Goal: Task Accomplishment & Management: Complete application form

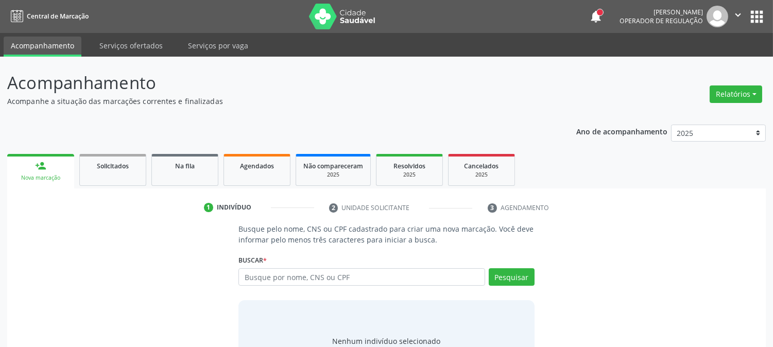
click at [424, 272] on input "text" at bounding box center [361, 277] width 246 height 18
type input "c"
type input "[PERSON_NAME]"
click at [523, 281] on button "Pesquisar" at bounding box center [512, 277] width 46 height 18
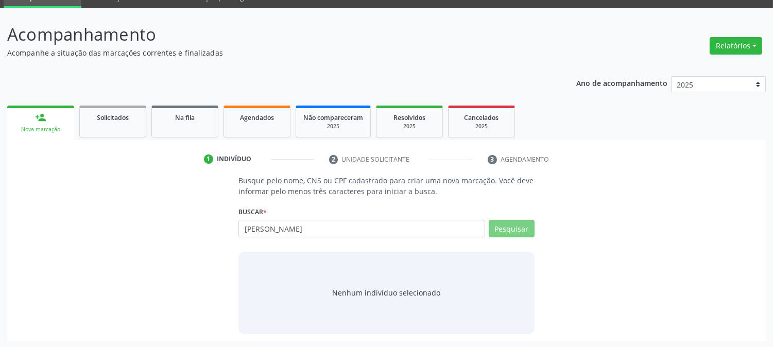
scroll to position [49, 0]
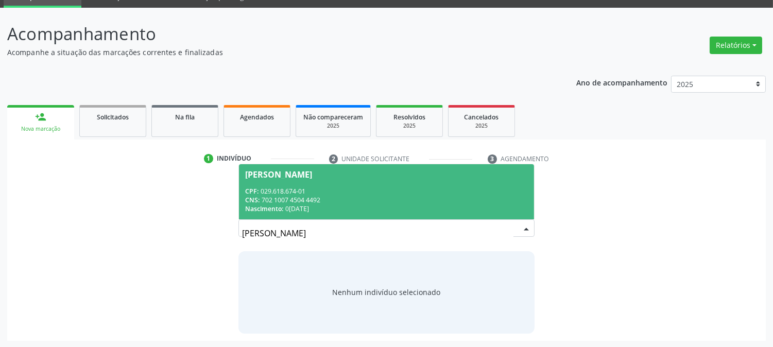
click at [361, 191] on div "CPF: 029.618.674-01" at bounding box center [386, 191] width 282 height 9
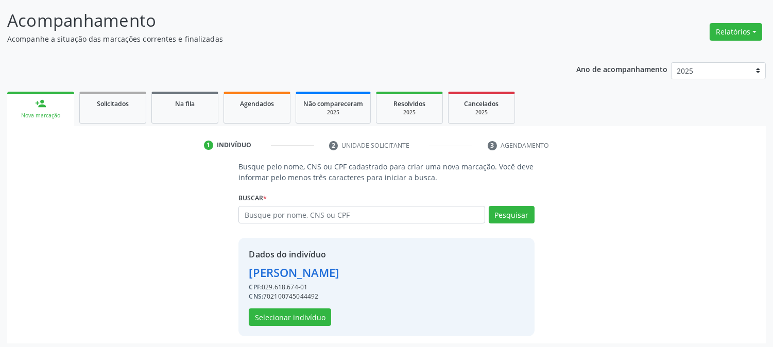
scroll to position [65, 0]
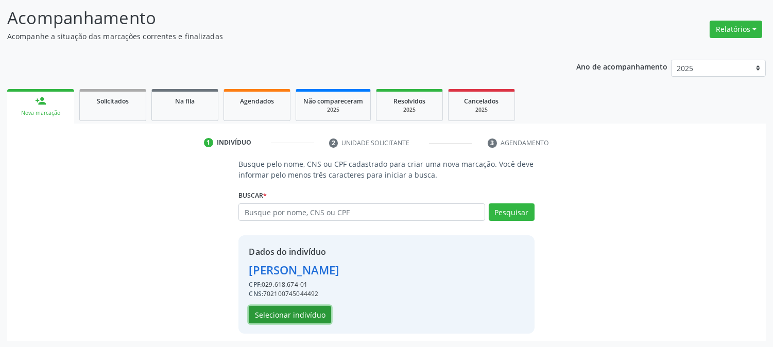
click at [266, 310] on button "Selecionar indivíduo" at bounding box center [290, 315] width 82 height 18
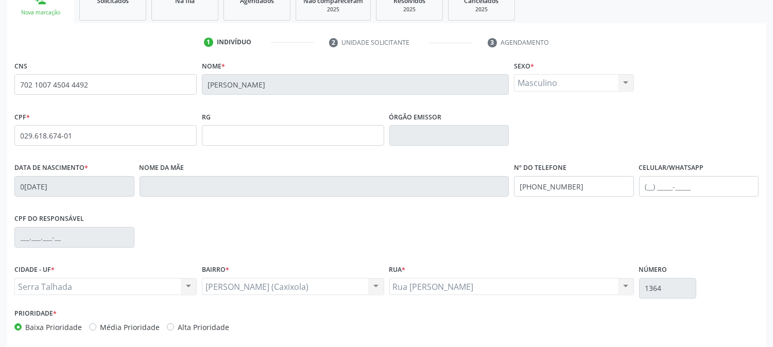
scroll to position [210, 0]
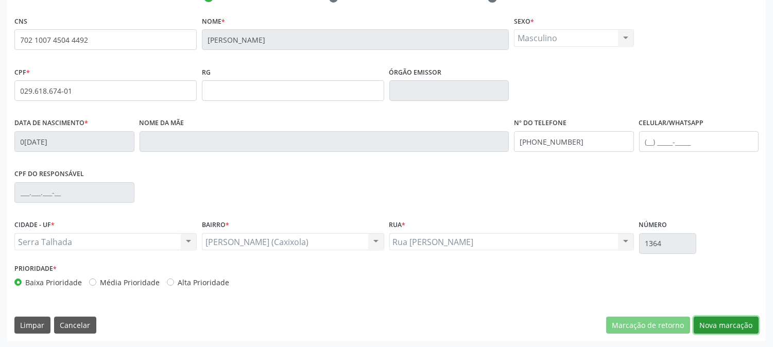
click at [718, 331] on button "Nova marcação" at bounding box center [725, 326] width 65 height 18
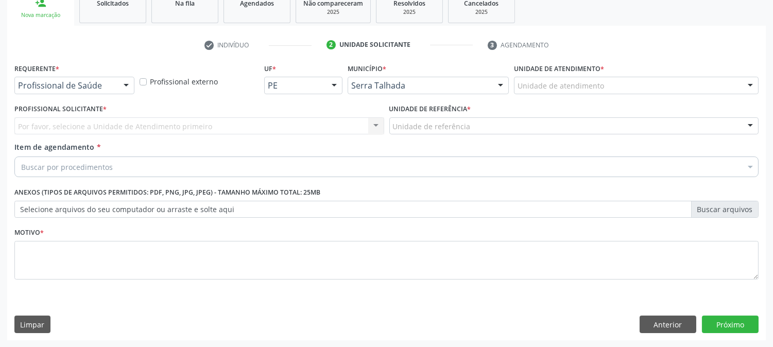
click at [125, 88] on div at bounding box center [125, 86] width 15 height 18
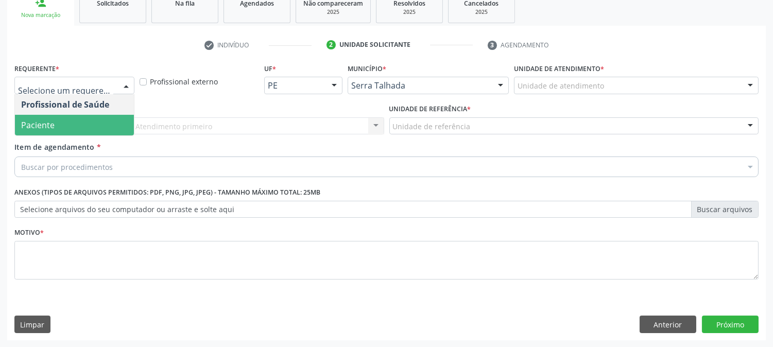
click at [84, 125] on span "Paciente" at bounding box center [74, 125] width 119 height 21
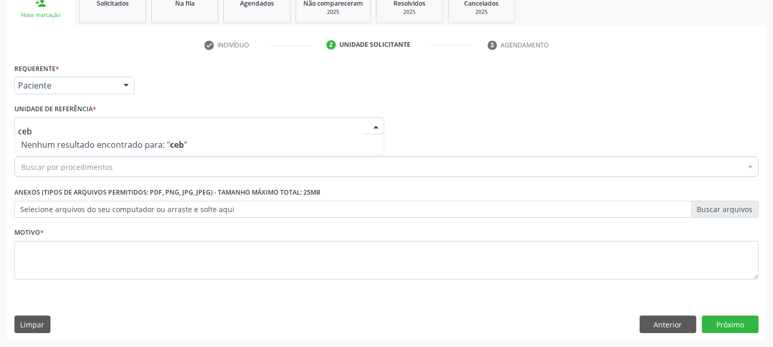
scroll to position [0, 0]
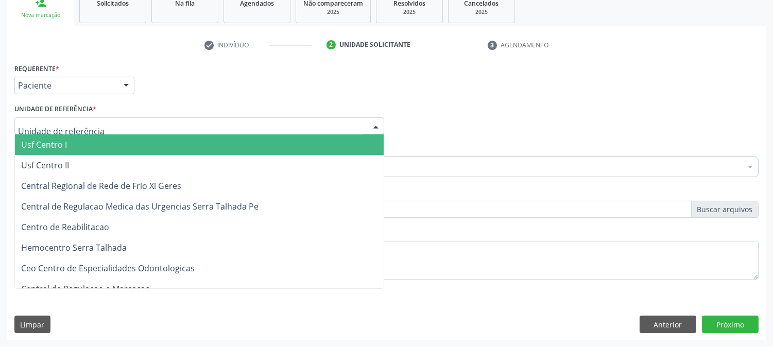
click at [409, 69] on div "Requerente * Paciente Profissional de Saúde Paciente Nenhum resultado encontrad…" at bounding box center [386, 81] width 749 height 40
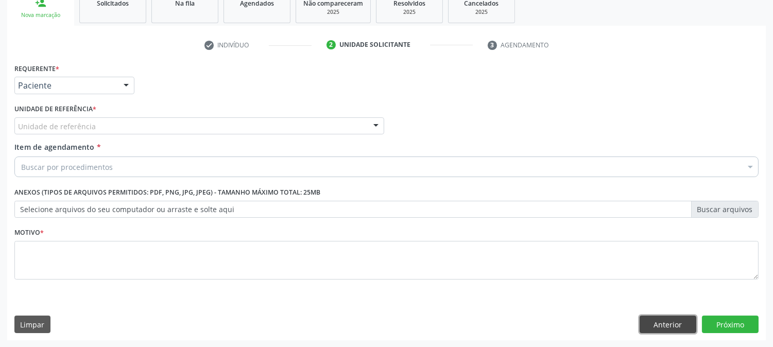
click at [665, 328] on button "Anterior" at bounding box center [667, 325] width 57 height 18
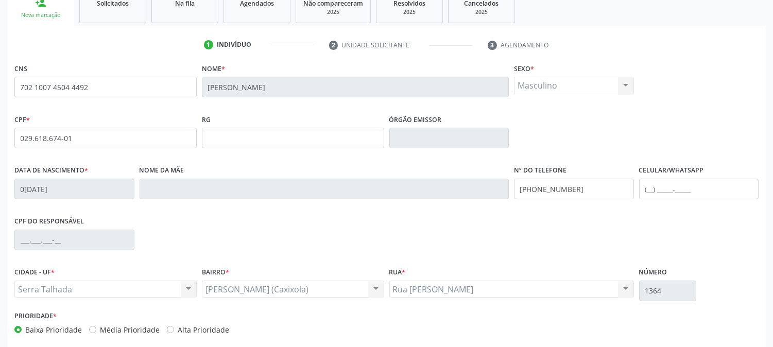
scroll to position [210, 0]
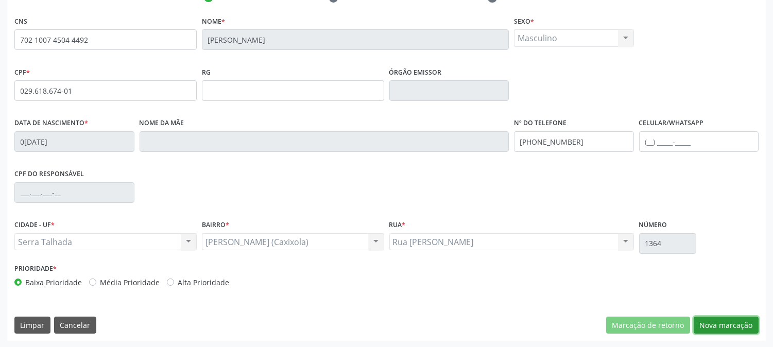
click at [721, 317] on button "Nova marcação" at bounding box center [725, 326] width 65 height 18
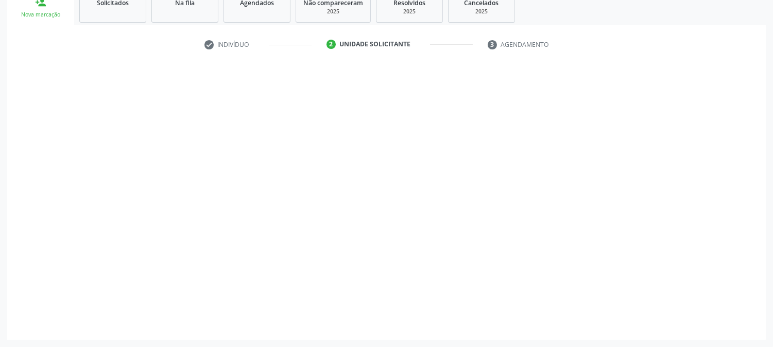
scroll to position [163, 0]
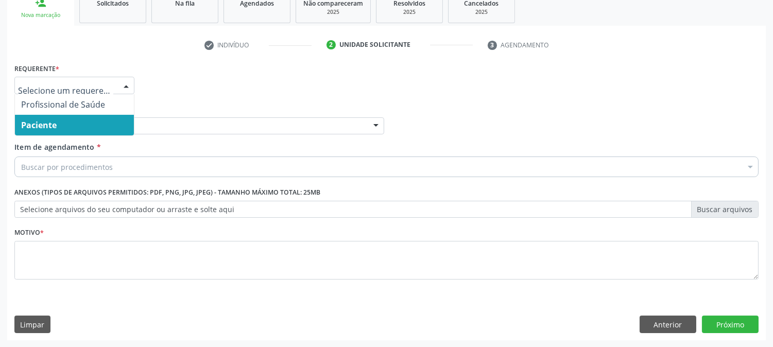
click at [88, 119] on span "Paciente" at bounding box center [74, 125] width 119 height 21
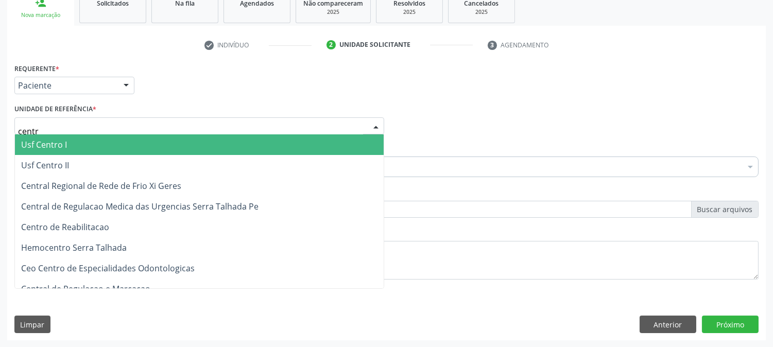
type input "centro"
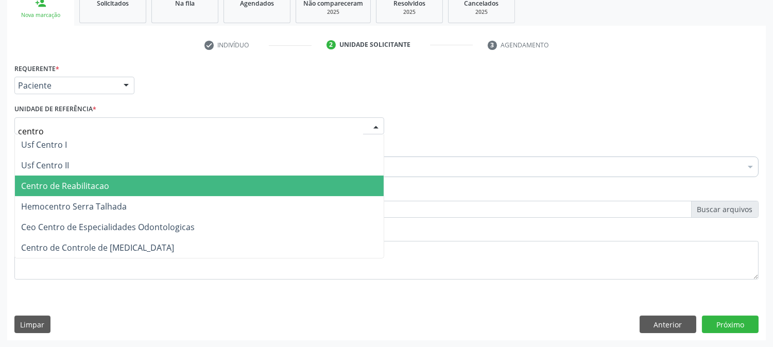
click at [119, 186] on span "Centro de Reabilitacao" at bounding box center [199, 186] width 369 height 21
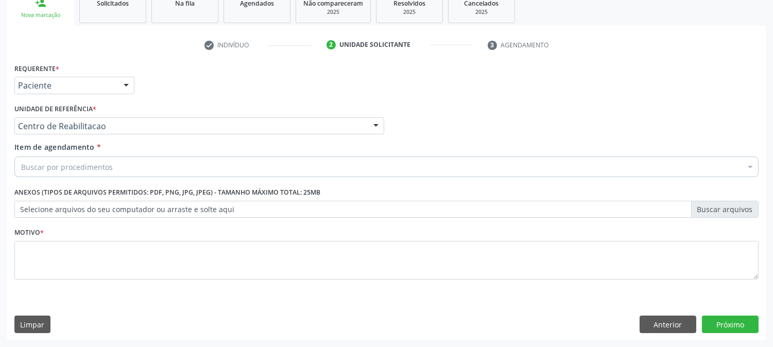
click at [121, 166] on div "Buscar por procedimentos" at bounding box center [386, 167] width 744 height 21
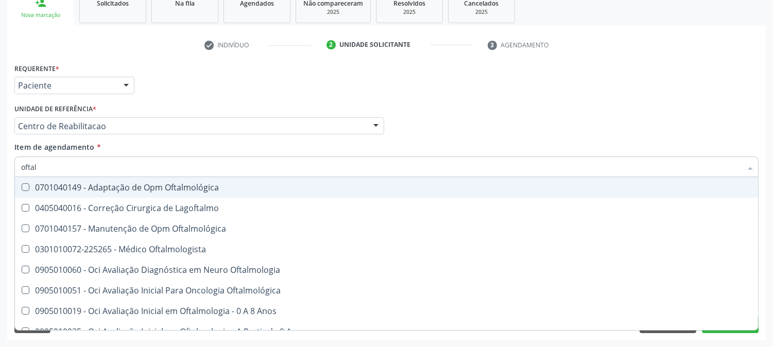
type input "oftalm"
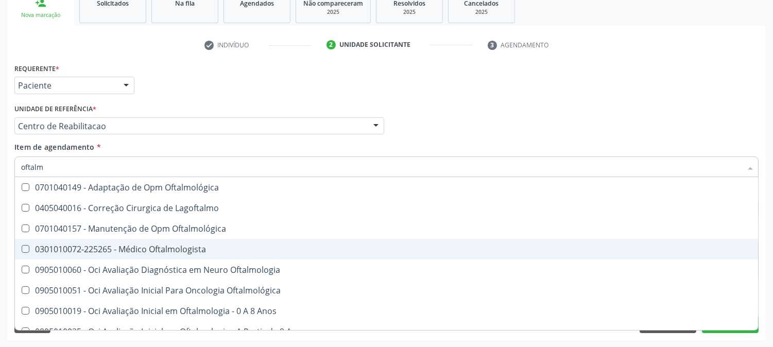
click at [128, 250] on div "0301010072-225265 - Médico Oftalmologista" at bounding box center [386, 249] width 731 height 8
checkbox Oftalmologista "true"
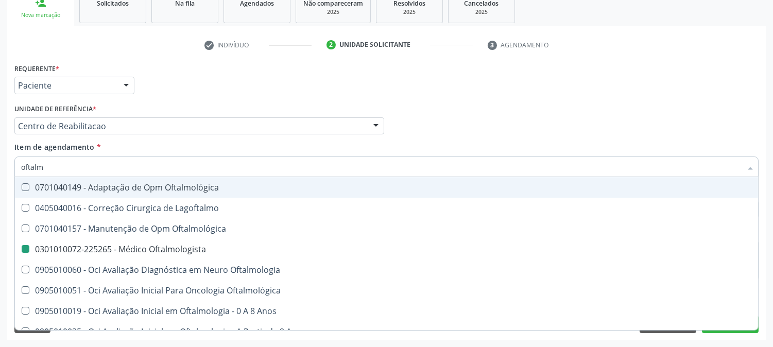
drag, startPoint x: 542, startPoint y: 102, endPoint x: 270, endPoint y: 219, distance: 296.5
click at [542, 103] on div "Profissional Solicitante Por favor, selecione a Unidade de Atendimento primeiro…" at bounding box center [386, 121] width 749 height 40
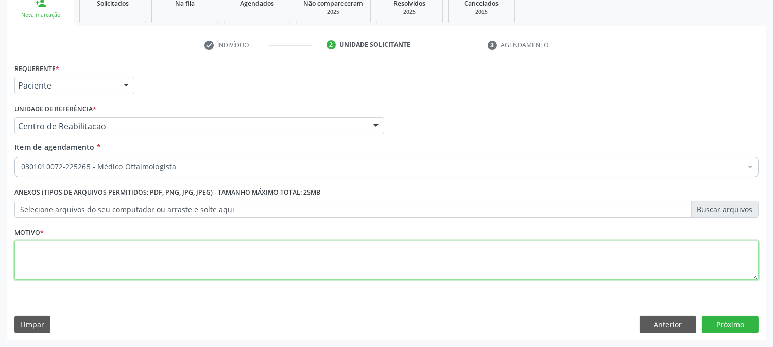
drag, startPoint x: 196, startPoint y: 263, endPoint x: 194, endPoint y: 257, distance: 5.8
click at [196, 262] on textarea at bounding box center [386, 260] width 744 height 39
type textarea "."
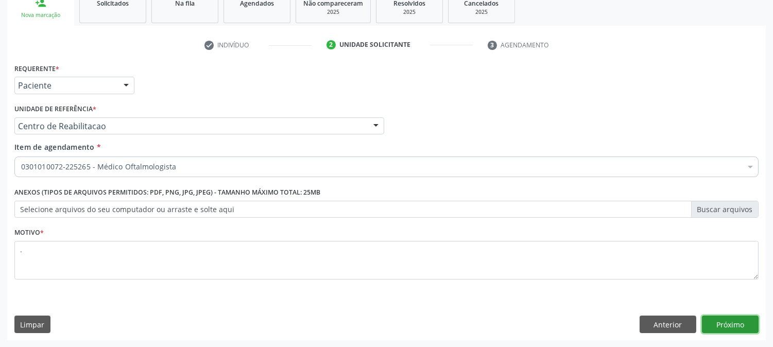
click at [740, 318] on button "Próximo" at bounding box center [730, 325] width 57 height 18
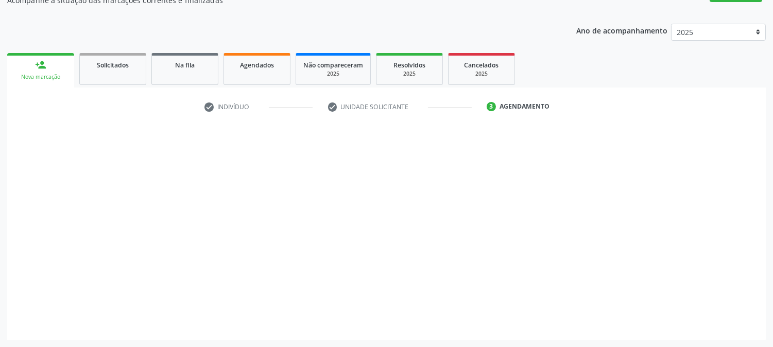
scroll to position [100, 0]
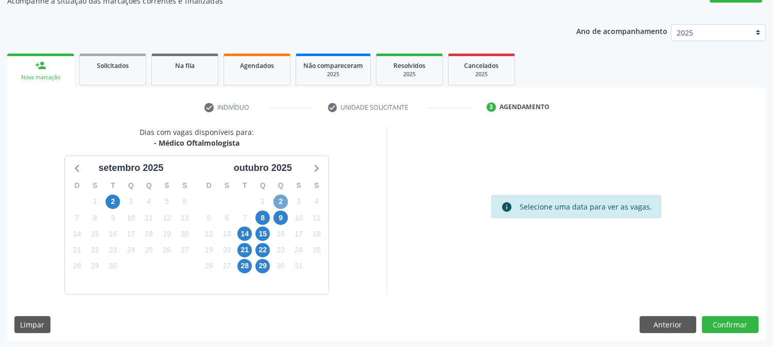
click at [279, 199] on span "2" at bounding box center [280, 202] width 14 height 14
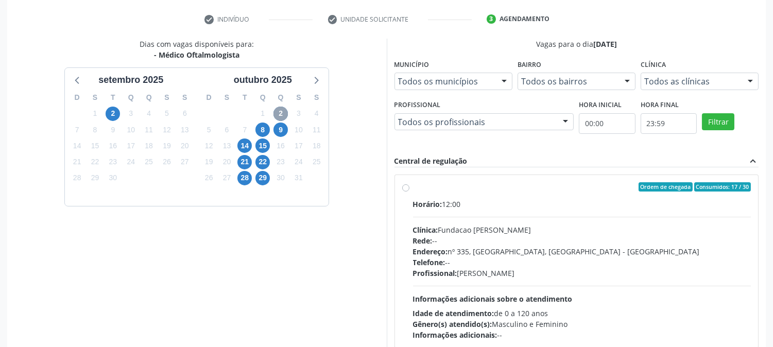
scroll to position [215, 0]
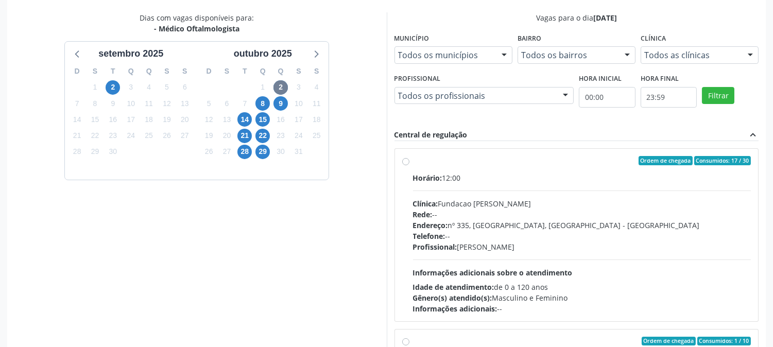
click at [533, 172] on div "Horário: 12:00" at bounding box center [582, 177] width 338 height 11
click at [409, 165] on input "Ordem de chegada Consumidos: 17 / 30 Horário: 12:00 Clínica: Fundacao [PERSON_N…" at bounding box center [405, 160] width 7 height 9
radio input "true"
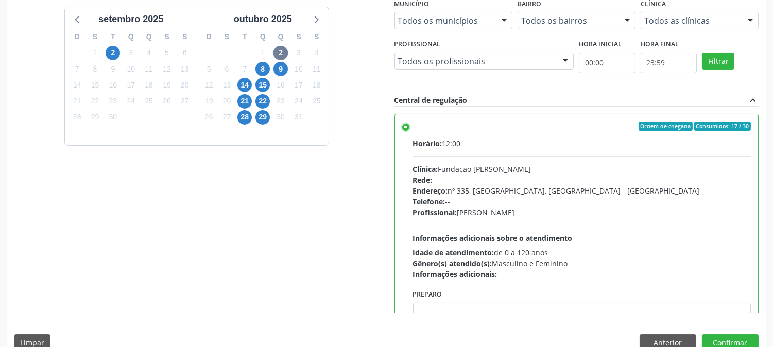
scroll to position [268, 0]
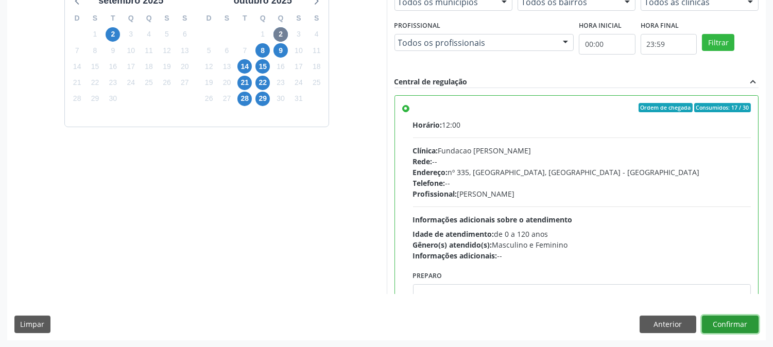
click at [721, 320] on button "Confirmar" at bounding box center [730, 325] width 57 height 18
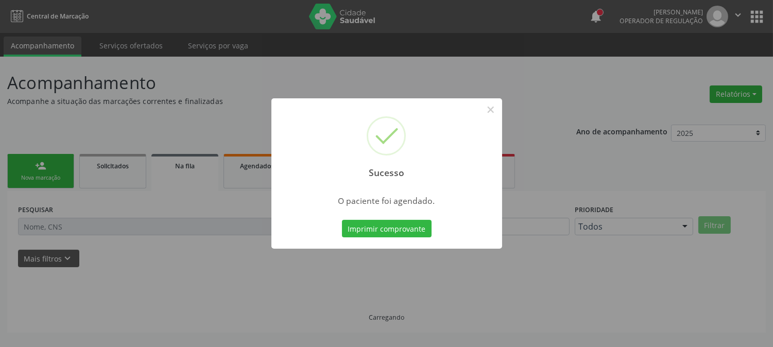
scroll to position [0, 0]
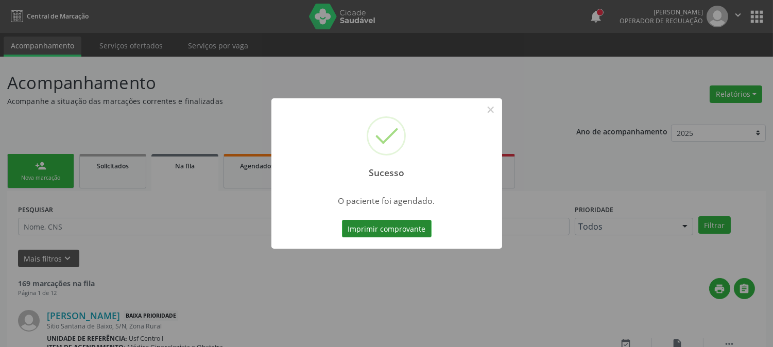
click at [366, 227] on button "Imprimir comprovante" at bounding box center [387, 229] width 90 height 18
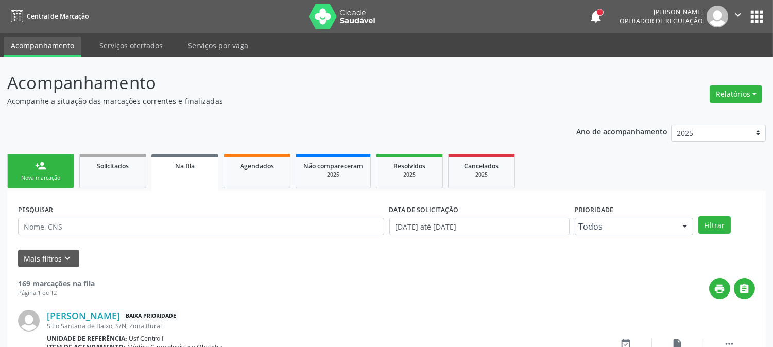
click at [41, 169] on div "person_add" at bounding box center [40, 165] width 11 height 11
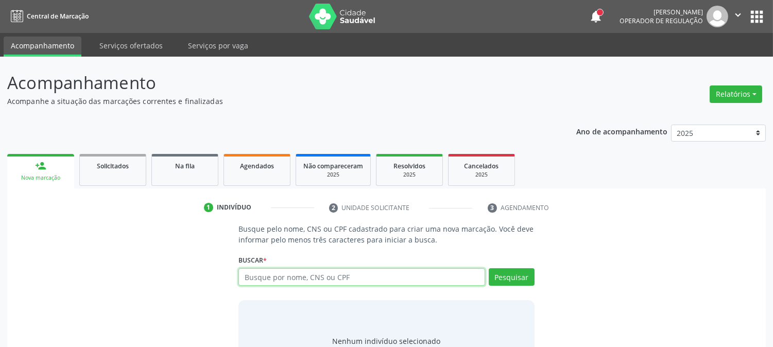
click at [309, 271] on input "text" at bounding box center [361, 277] width 246 height 18
type input "[PERSON_NAME] dos s"
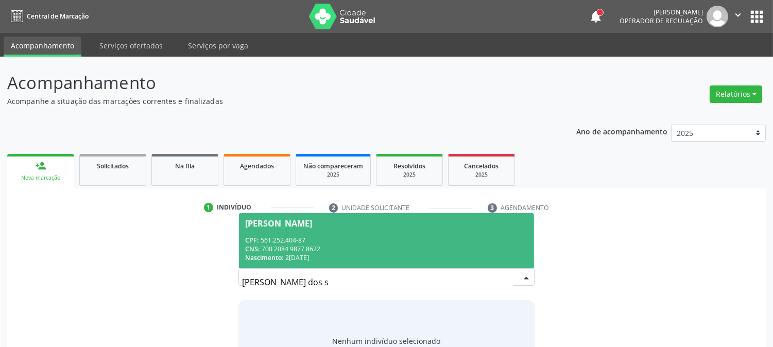
click at [367, 233] on span "[PERSON_NAME] CPF: 561.252.404-87 CNS: 700 2084 9877 8622 Nascimento: [DATE]" at bounding box center [386, 240] width 294 height 55
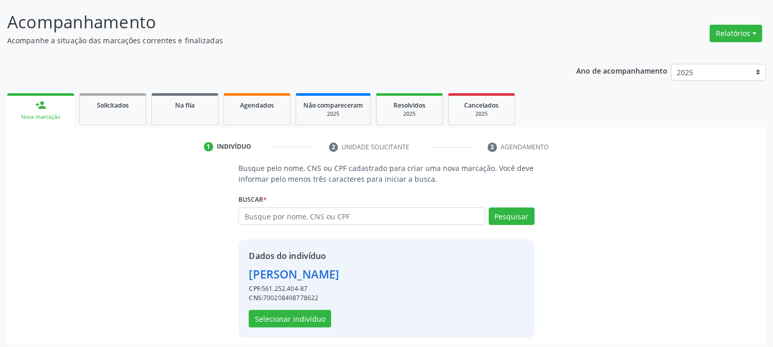
scroll to position [65, 0]
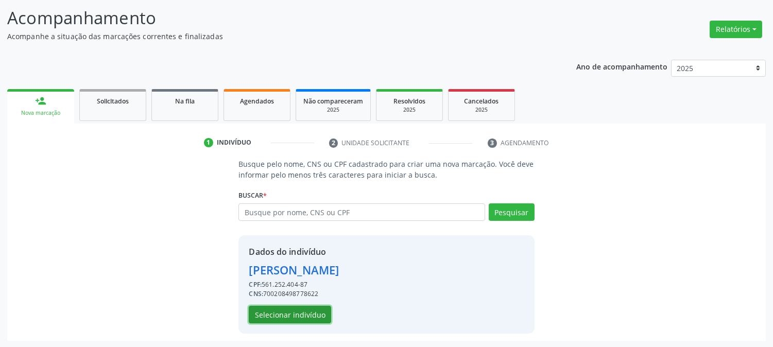
click at [257, 318] on button "Selecionar indivíduo" at bounding box center [290, 315] width 82 height 18
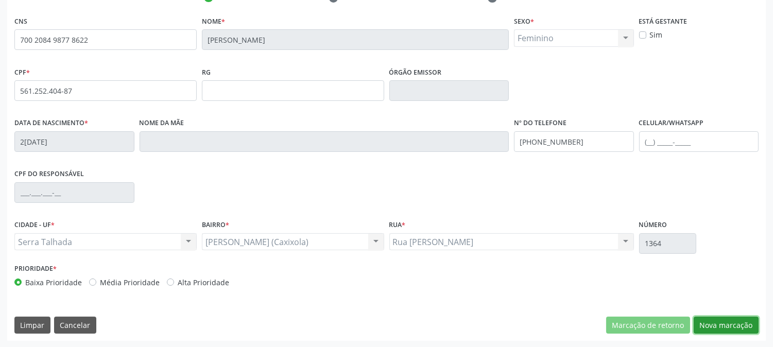
click at [740, 322] on button "Nova marcação" at bounding box center [725, 326] width 65 height 18
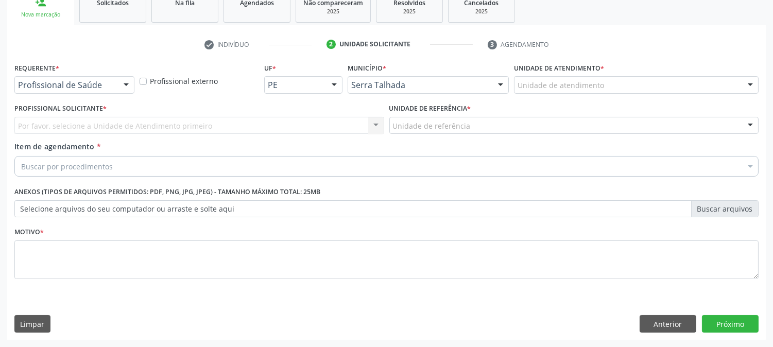
scroll to position [163, 0]
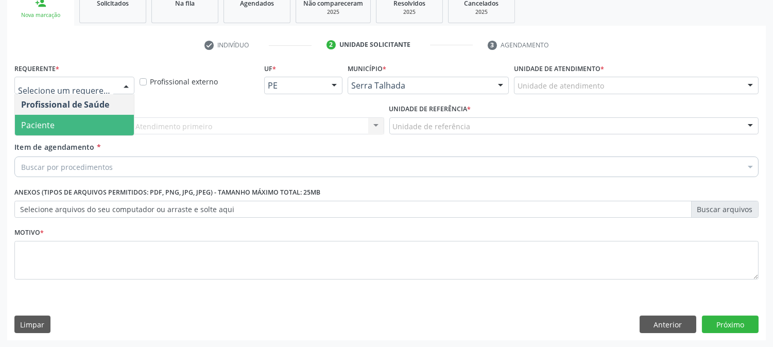
click at [67, 130] on span "Paciente" at bounding box center [74, 125] width 119 height 21
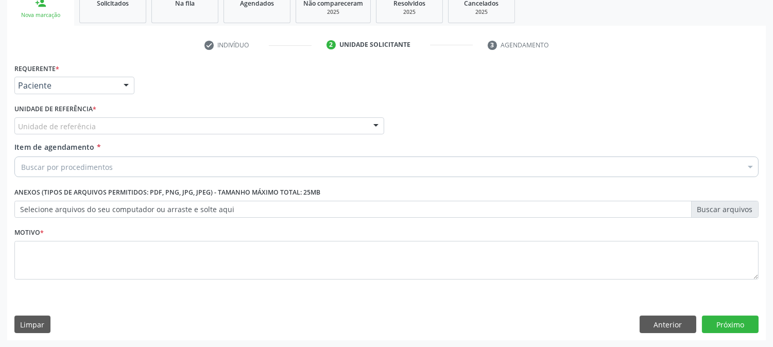
click at [109, 130] on div "Unidade de referência" at bounding box center [199, 126] width 370 height 18
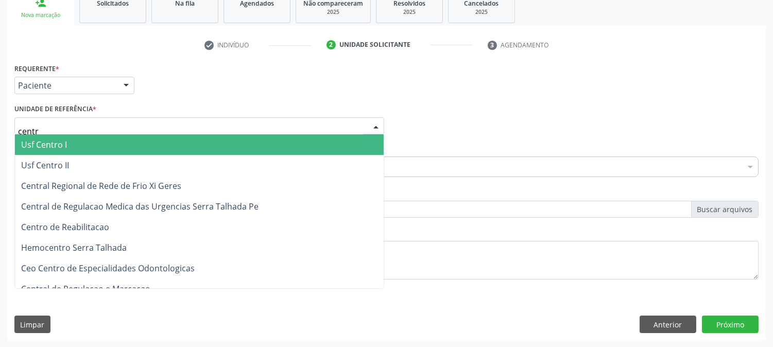
type input "centro"
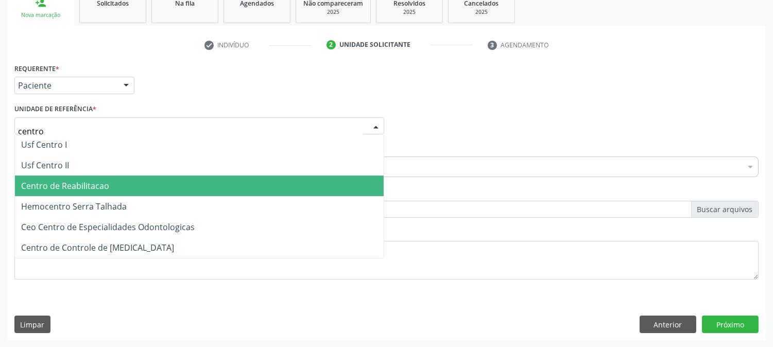
click at [109, 187] on span "Centro de Reabilitacao" at bounding box center [199, 186] width 369 height 21
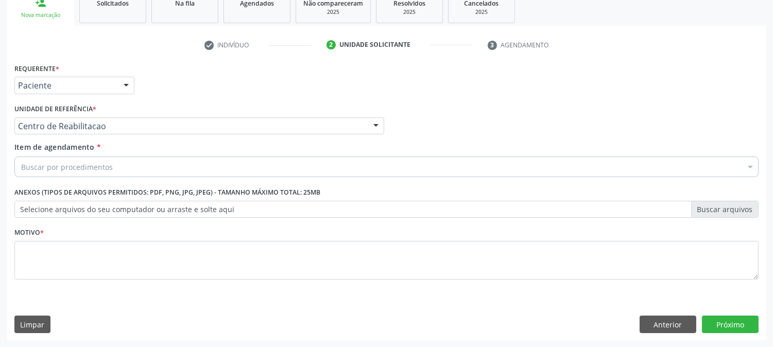
click at [125, 168] on div "Buscar por procedimentos" at bounding box center [386, 167] width 744 height 21
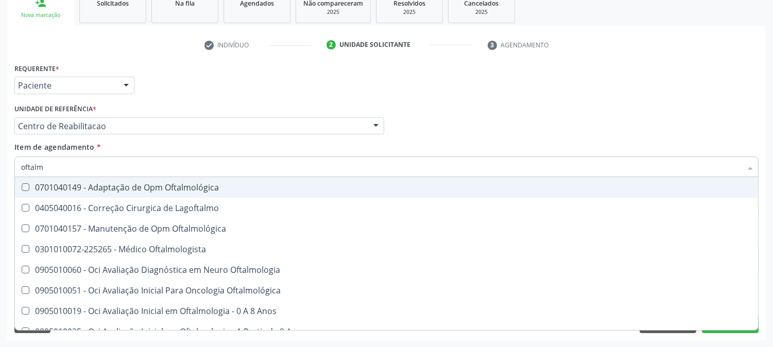
type input "oftalmo"
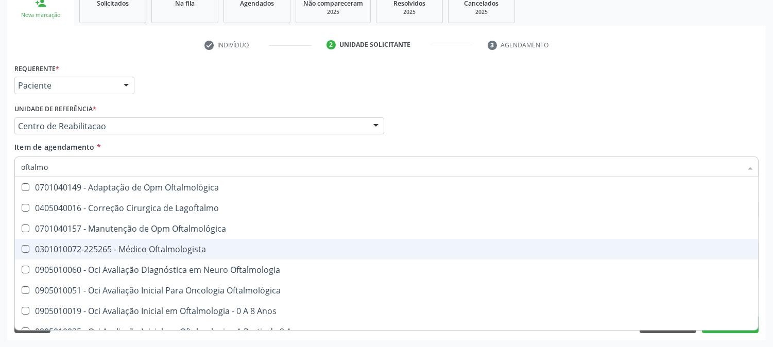
click at [114, 245] on div "0301010072-225265 - Médico Oftalmologista" at bounding box center [386, 249] width 731 height 8
checkbox Oftalmologista "true"
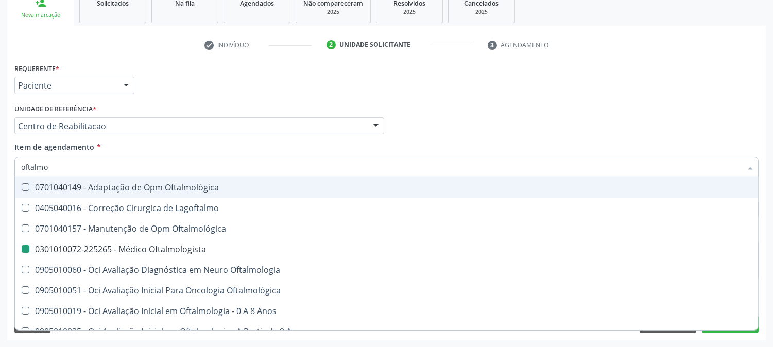
click at [513, 132] on div "Profissional Solicitante Por favor, selecione a Unidade de Atendimento primeiro…" at bounding box center [386, 121] width 749 height 40
checkbox Lagoftalmo "true"
checkbox Oftalmologista "false"
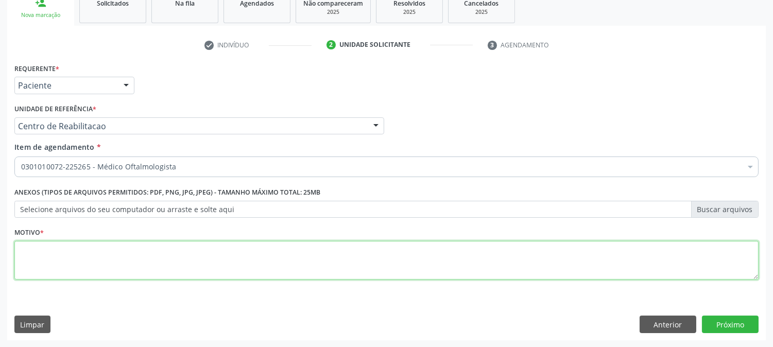
drag, startPoint x: 183, startPoint y: 268, endPoint x: 181, endPoint y: 252, distance: 15.6
click at [183, 268] on textarea at bounding box center [386, 260] width 744 height 39
type textarea "."
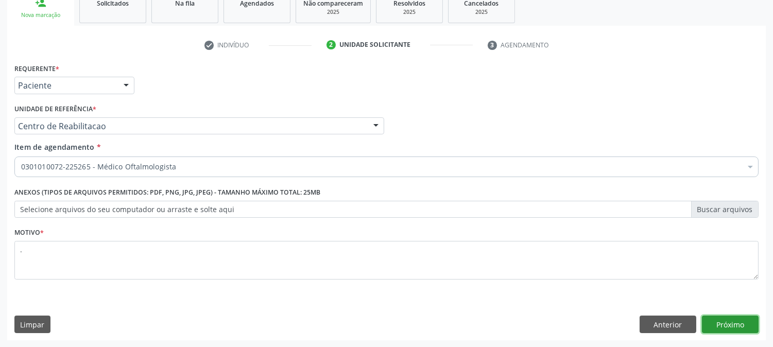
click at [707, 328] on button "Próximo" at bounding box center [730, 325] width 57 height 18
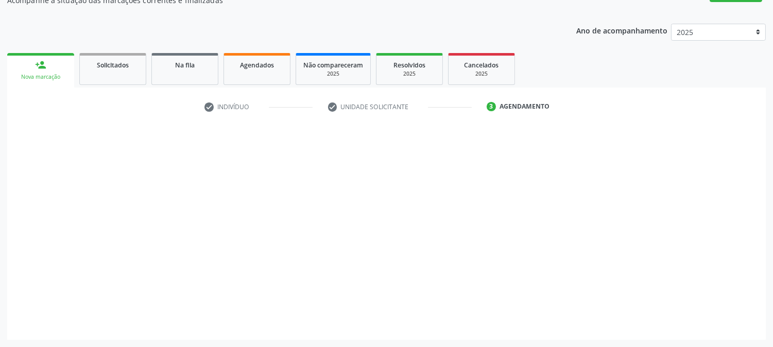
scroll to position [100, 0]
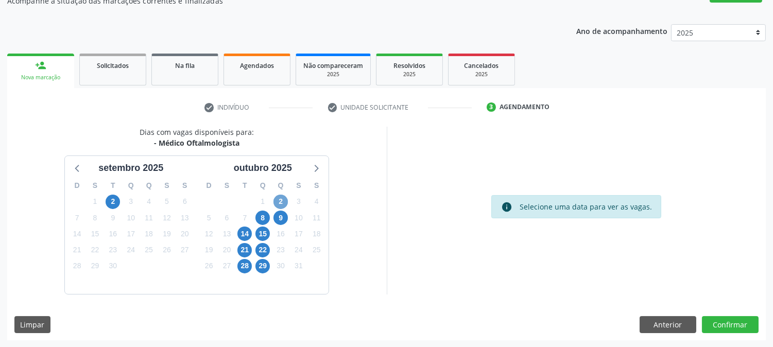
click at [280, 198] on span "2" at bounding box center [280, 202] width 14 height 14
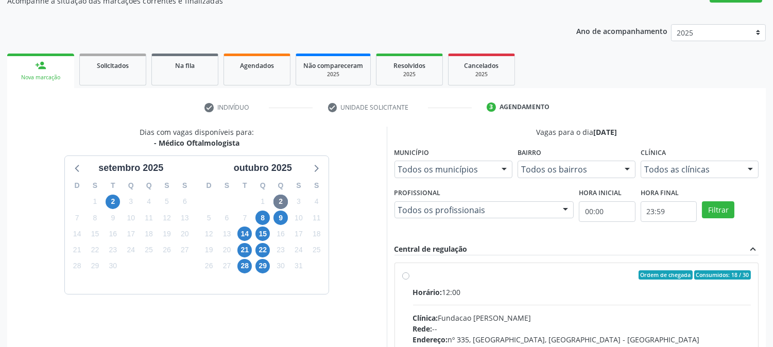
click at [506, 274] on div "Ordem de chegada Consumidos: 18 / 30" at bounding box center [582, 274] width 338 height 9
click at [409, 274] on input "Ordem de chegada Consumidos: 18 / 30 Horário: 12:00 Clínica: Fundacao [PERSON_N…" at bounding box center [405, 274] width 7 height 9
radio input "true"
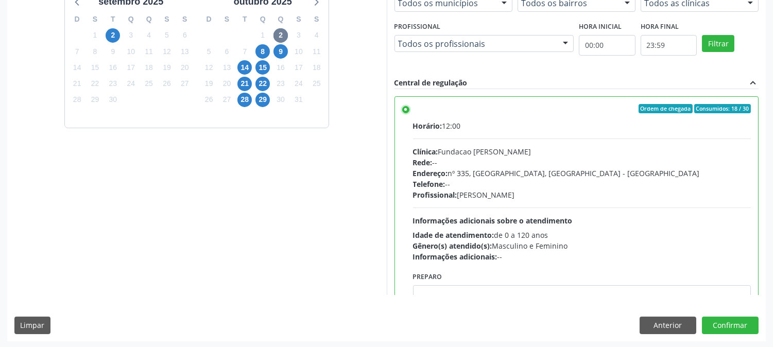
scroll to position [268, 0]
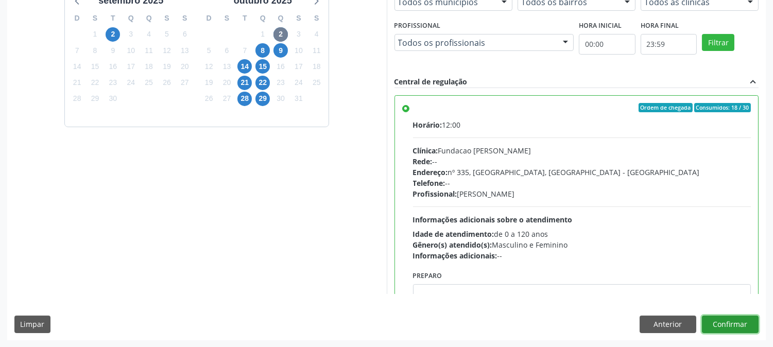
click at [724, 321] on button "Confirmar" at bounding box center [730, 325] width 57 height 18
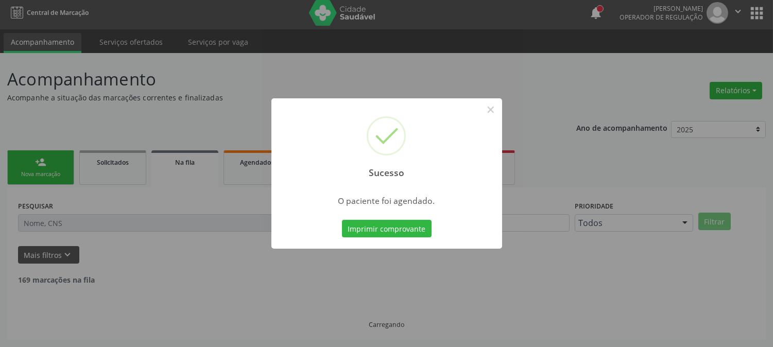
scroll to position [0, 0]
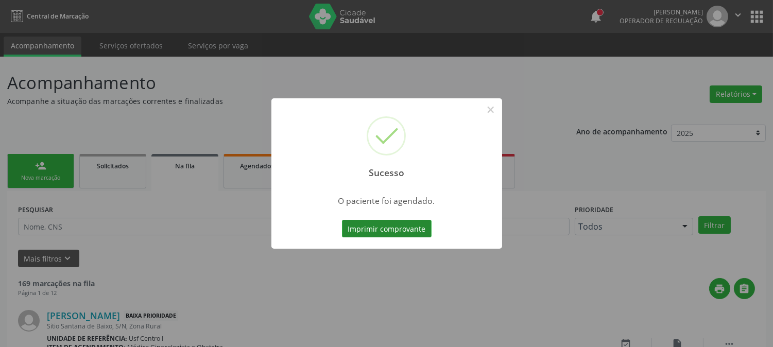
click at [421, 224] on button "Imprimir comprovante" at bounding box center [387, 229] width 90 height 18
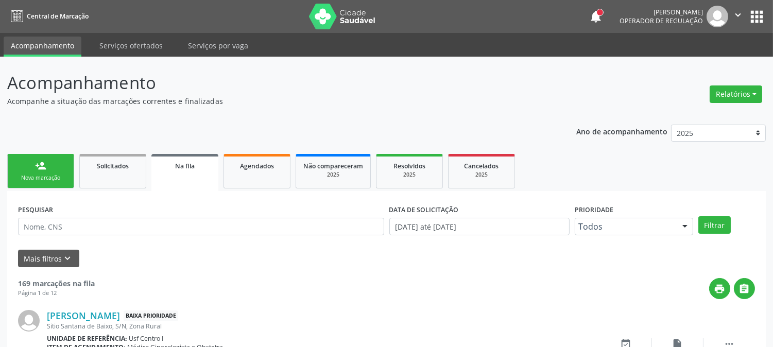
click at [48, 165] on link "person_add Nova marcação" at bounding box center [40, 171] width 67 height 34
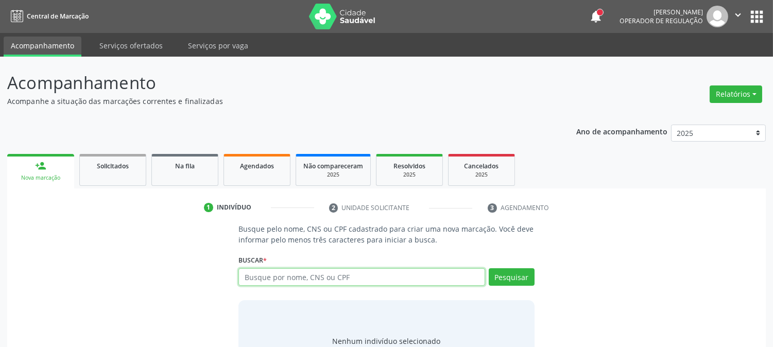
click at [301, 284] on input "text" at bounding box center [361, 277] width 246 height 18
type input "89800371245659"
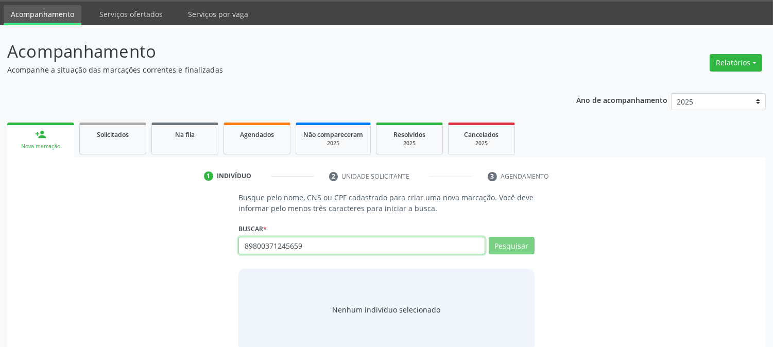
scroll to position [49, 0]
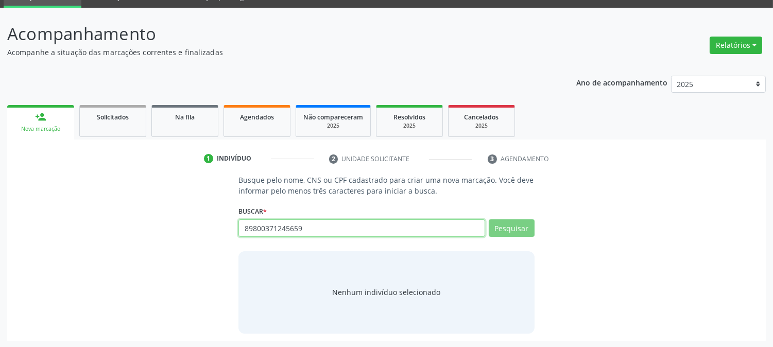
drag, startPoint x: 336, startPoint y: 230, endPoint x: 55, endPoint y: 230, distance: 281.1
click at [66, 229] on div "Busque pelo nome, CNS ou CPF cadastrado para criar uma nova marcação. Você deve…" at bounding box center [386, 254] width 744 height 159
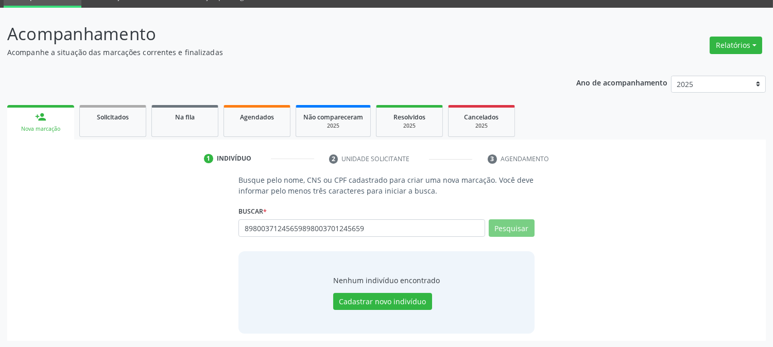
drag, startPoint x: 404, startPoint y: 227, endPoint x: 40, endPoint y: 225, distance: 364.0
click at [60, 225] on div "Busque pelo nome, CNS ou CPF cadastrado para criar uma nova marcação. Você deve…" at bounding box center [386, 254] width 744 height 159
type input "[PERSON_NAME]"
drag, startPoint x: 410, startPoint y: 232, endPoint x: 0, endPoint y: 258, distance: 410.6
click at [0, 263] on div "Acompanhamento Acompanhe a situação das marcações correntes e finalizadas Relat…" at bounding box center [386, 178] width 773 height 340
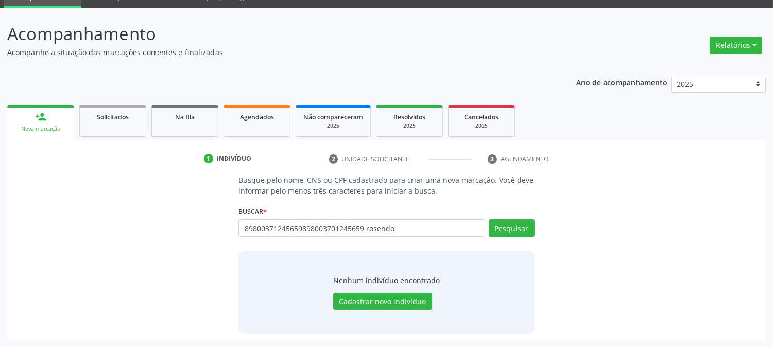
type input "h"
type input "[PERSON_NAME]"
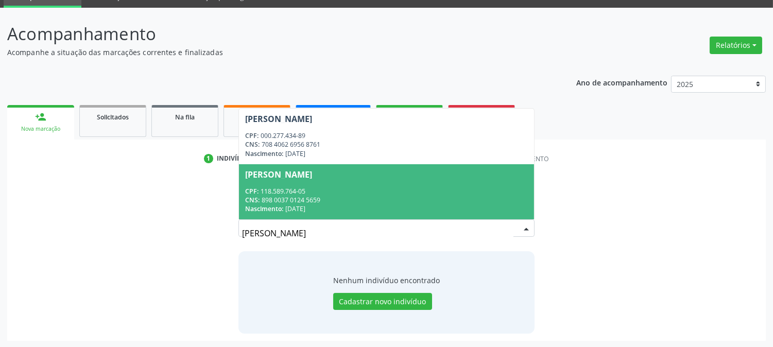
click at [372, 201] on div "CNS: 898 0037 0124 5659" at bounding box center [386, 200] width 282 height 9
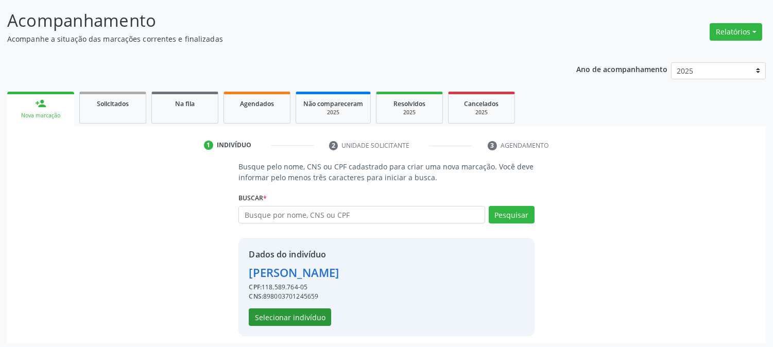
scroll to position [65, 0]
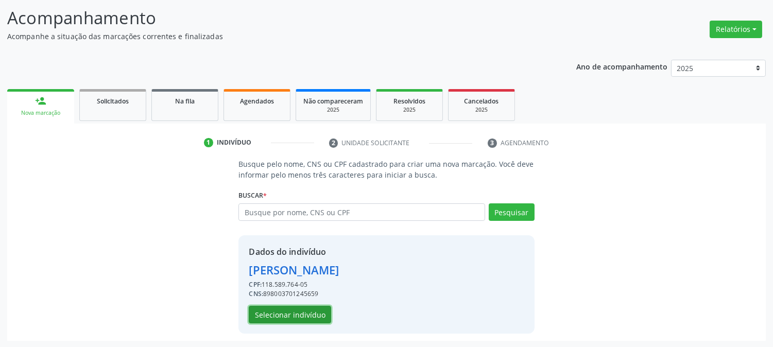
click at [287, 318] on button "Selecionar indivíduo" at bounding box center [290, 315] width 82 height 18
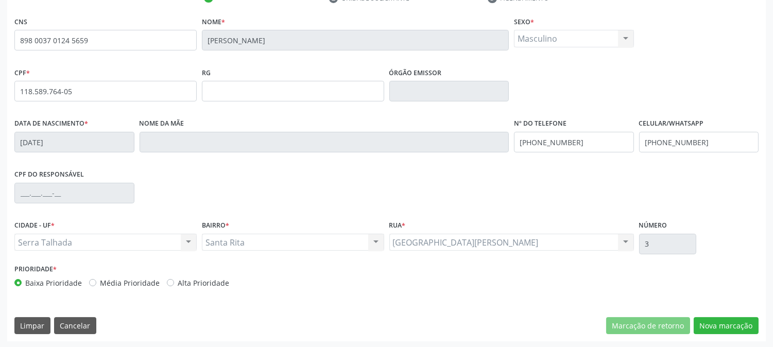
scroll to position [210, 0]
drag, startPoint x: 717, startPoint y: 327, endPoint x: 702, endPoint y: 323, distance: 15.4
click at [716, 327] on button "Nova marcação" at bounding box center [725, 326] width 65 height 18
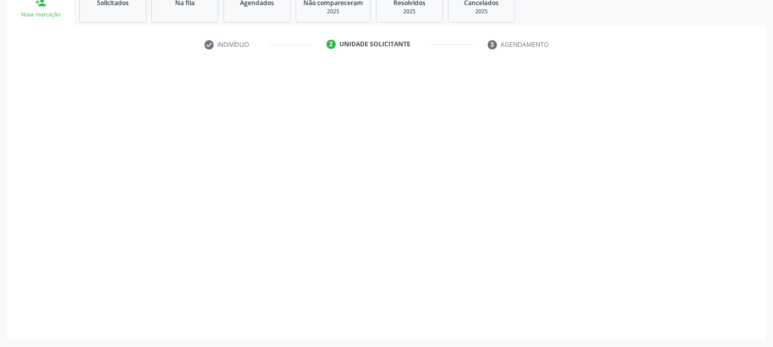
scroll to position [163, 0]
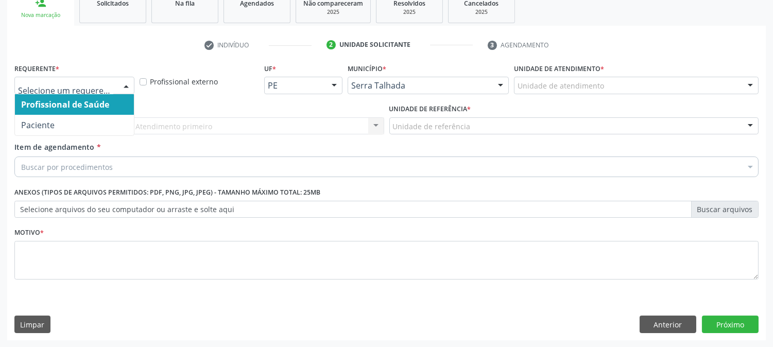
drag, startPoint x: 99, startPoint y: 84, endPoint x: 100, endPoint y: 90, distance: 5.7
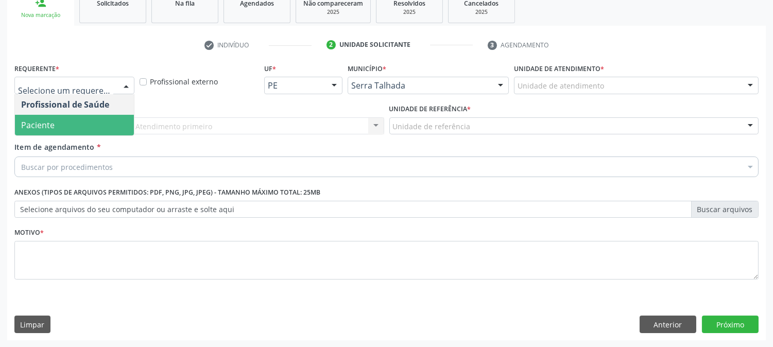
click at [91, 125] on span "Paciente" at bounding box center [74, 125] width 119 height 21
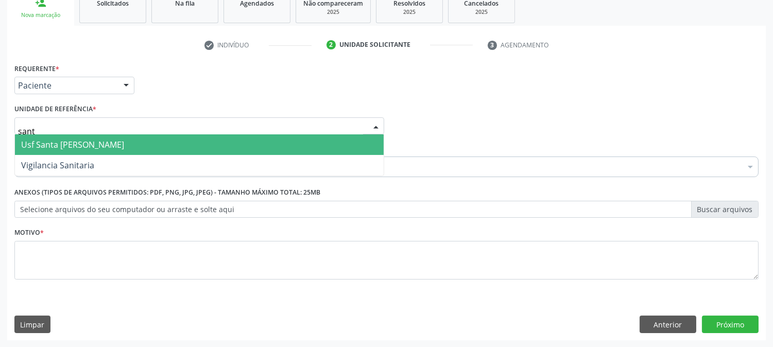
type input "santa"
click at [81, 147] on span "Usf Santa [PERSON_NAME]" at bounding box center [72, 144] width 103 height 11
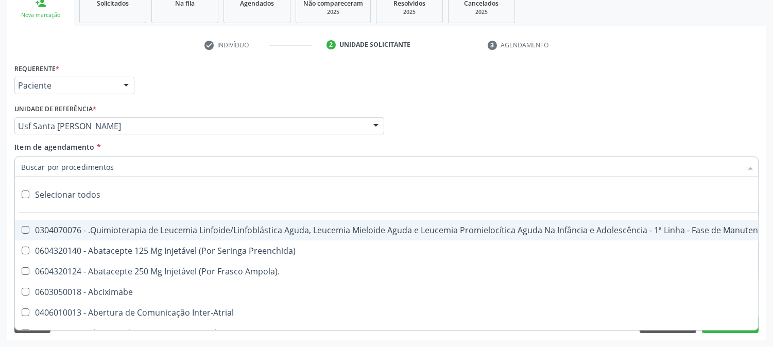
click at [508, 105] on div "Profissional Solicitante Por favor, selecione a Unidade de Atendimento primeiro…" at bounding box center [386, 121] width 749 height 40
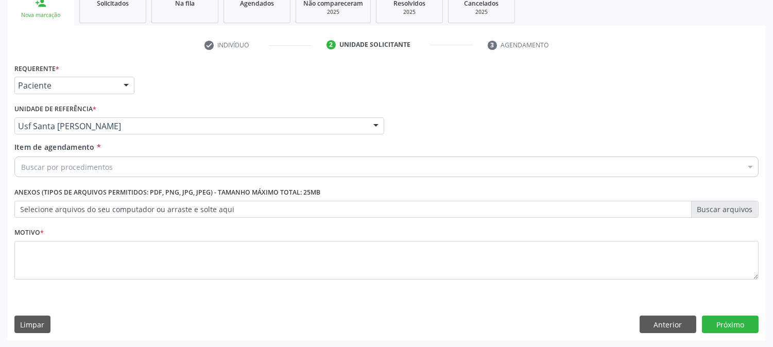
click at [236, 160] on div "Buscar por procedimentos" at bounding box center [386, 167] width 744 height 21
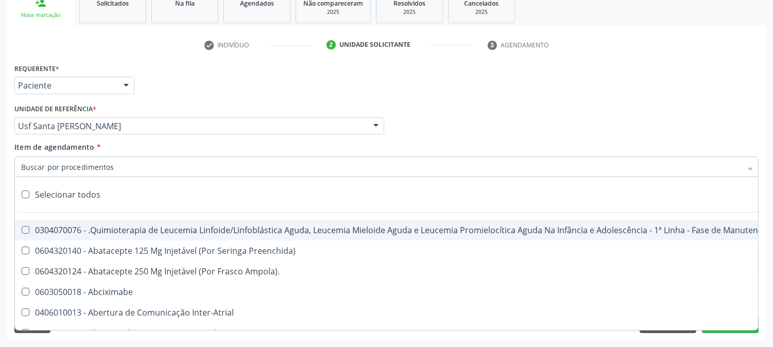
click at [234, 168] on input "Item de agendamento *" at bounding box center [381, 167] width 720 height 21
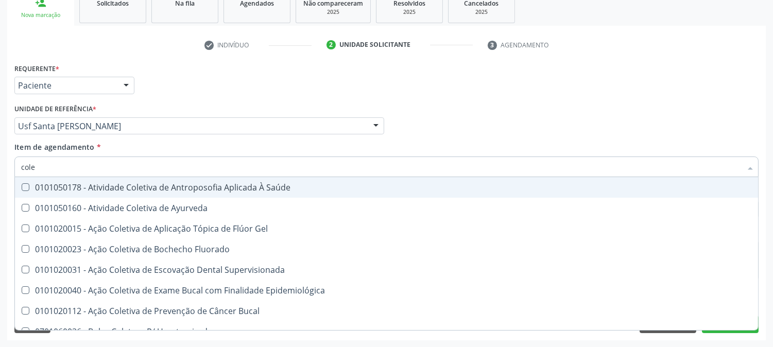
type input "coles"
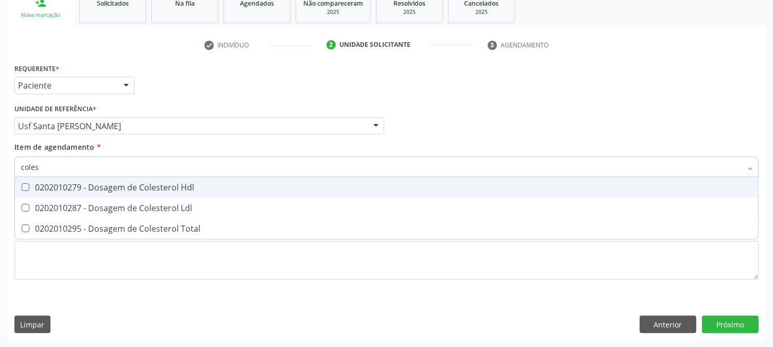
drag, startPoint x: 202, startPoint y: 187, endPoint x: 194, endPoint y: 194, distance: 11.0
click at [201, 188] on div "0202010279 - Dosagem de Colesterol Hdl" at bounding box center [386, 187] width 731 height 8
checkbox Hdl "true"
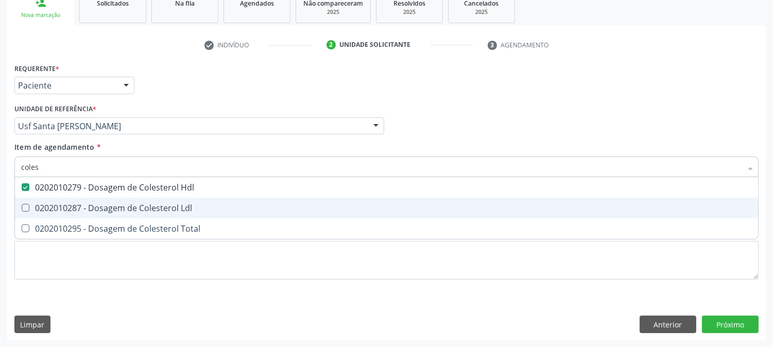
drag, startPoint x: 189, startPoint y: 198, endPoint x: 186, endPoint y: 203, distance: 6.0
click at [189, 198] on span "0202010287 - Dosagem de Colesterol Ldl" at bounding box center [386, 208] width 743 height 21
checkbox Ldl "true"
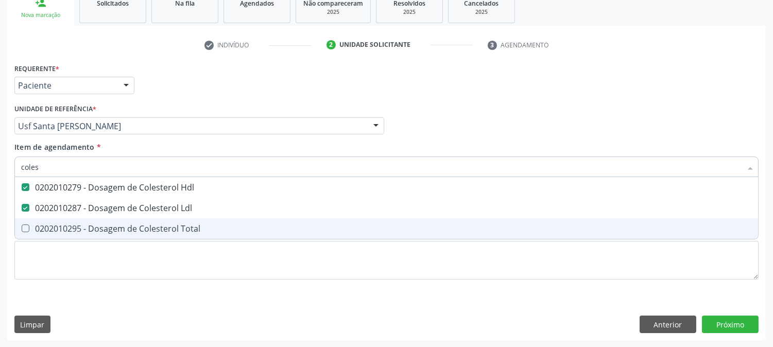
click at [178, 230] on div "0202010295 - Dosagem de Colesterol Total" at bounding box center [386, 228] width 731 height 8
checkbox Total "true"
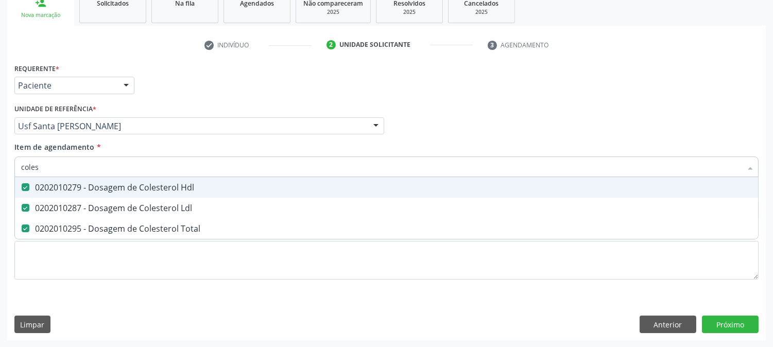
drag, startPoint x: 69, startPoint y: 172, endPoint x: 0, endPoint y: 187, distance: 70.5
click at [0, 186] on div "Acompanhamento Acompanhe a situação das marcações correntes e finalizadas Relat…" at bounding box center [386, 121] width 773 height 454
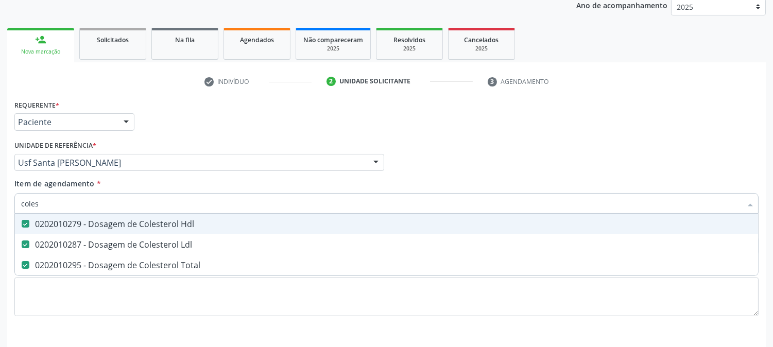
scroll to position [106, 0]
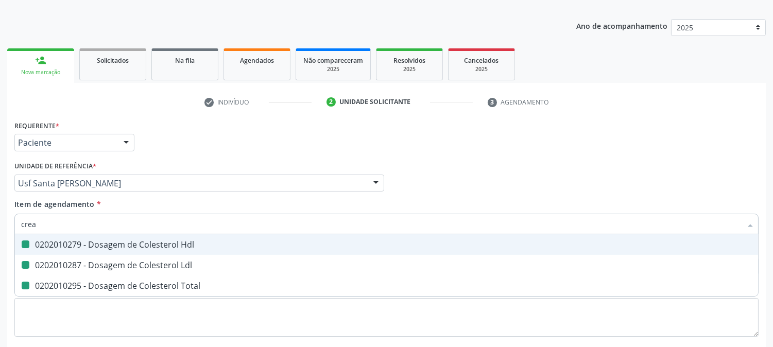
type input "creat"
checkbox Hdl "false"
checkbox Ldl "false"
checkbox Total "false"
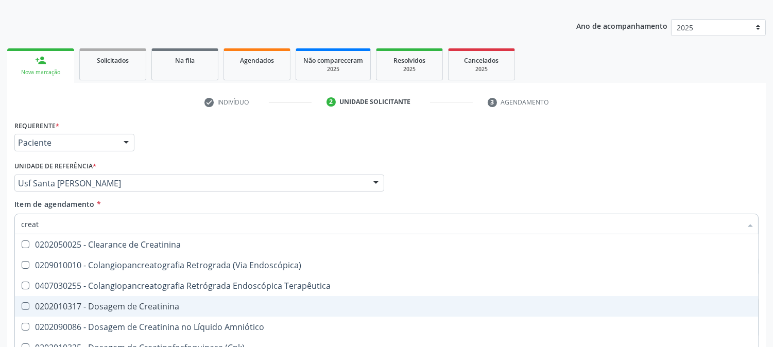
click at [63, 304] on div "0202010317 - Dosagem de Creatinina" at bounding box center [386, 306] width 731 height 8
checkbox Creatinina "true"
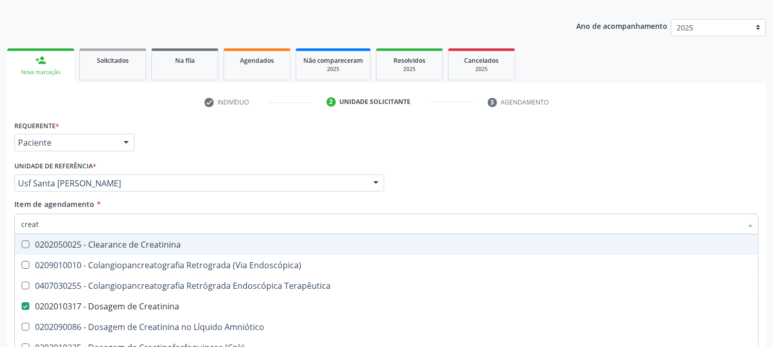
drag, startPoint x: 46, startPoint y: 228, endPoint x: 0, endPoint y: 264, distance: 59.0
click at [0, 256] on div "Acompanhamento Acompanhe a situação das marcações correntes e finalizadas Relat…" at bounding box center [386, 178] width 773 height 454
type input "t"
checkbox Creatinina "false"
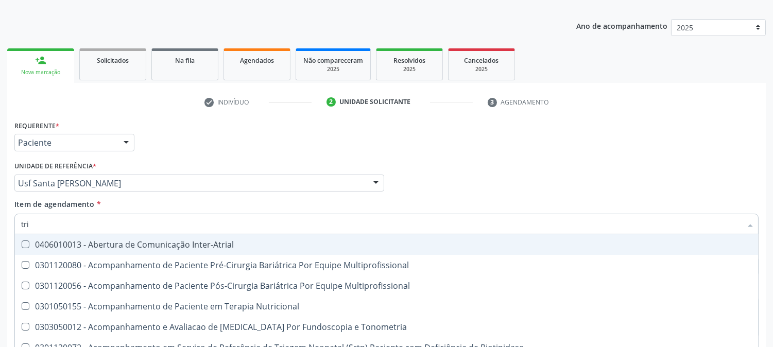
type input "trig"
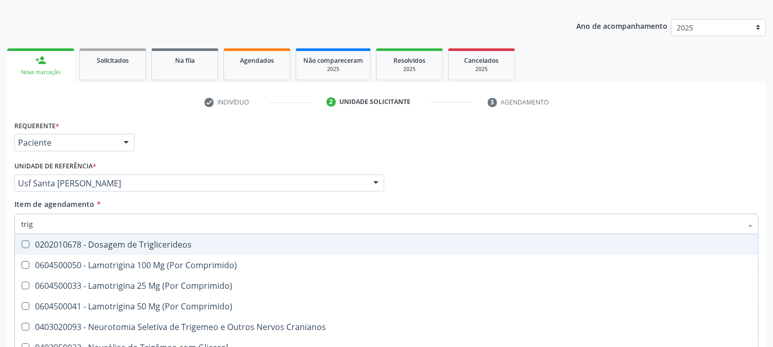
drag, startPoint x: 71, startPoint y: 245, endPoint x: 60, endPoint y: 228, distance: 20.4
click at [70, 244] on div "0202010678 - Dosagem de Triglicerideos" at bounding box center [386, 244] width 731 height 8
checkbox Triglicerideos "true"
drag, startPoint x: 59, startPoint y: 228, endPoint x: 40, endPoint y: 214, distance: 23.7
click at [39, 228] on input "trig" at bounding box center [381, 224] width 720 height 21
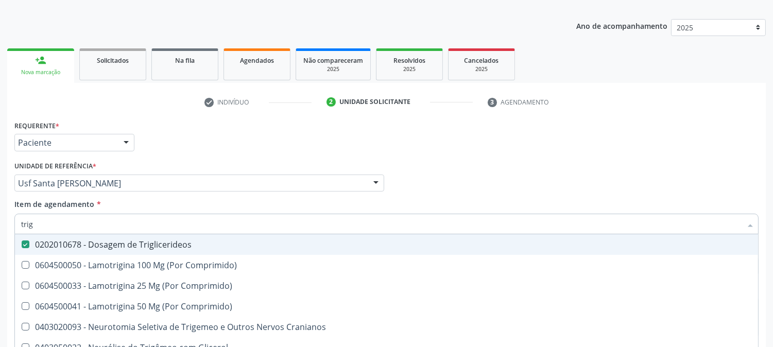
type input "trig"
click at [0, 228] on div "Acompanhamento Acompanhe a situação das marcações correntes e finalizadas Relat…" at bounding box center [386, 178] width 773 height 454
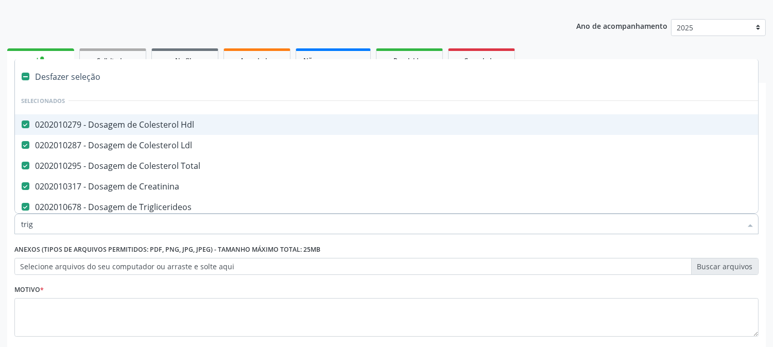
checkbox Hdl "true"
checkbox Ldl "true"
checkbox Total "true"
checkbox Creatinina "true"
checkbox Triglicerideos "true"
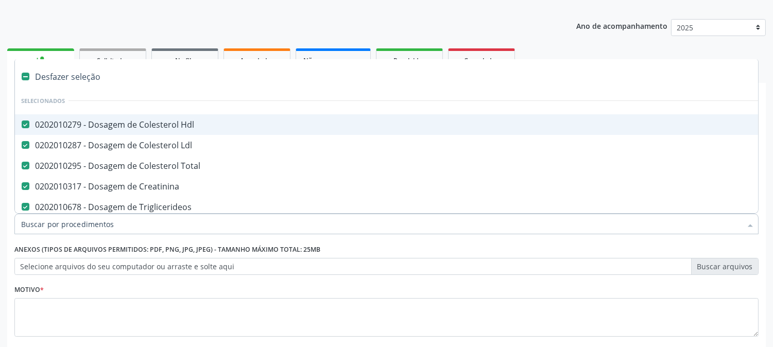
click at [47, 224] on input "Item de agendamento *" at bounding box center [381, 224] width 720 height 21
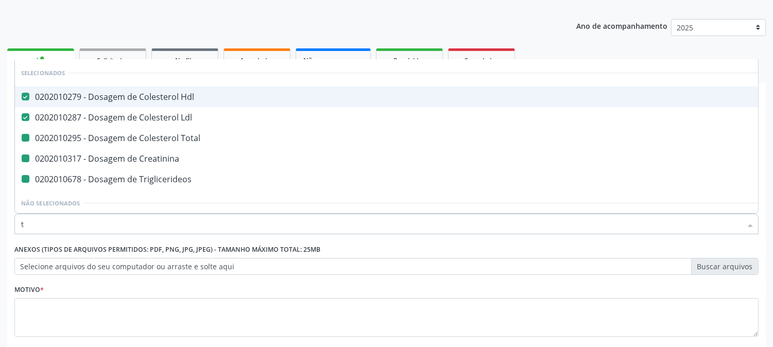
type input "tr"
checkbox Total "false"
checkbox Creatinina "false"
checkbox Triglicerideos "false"
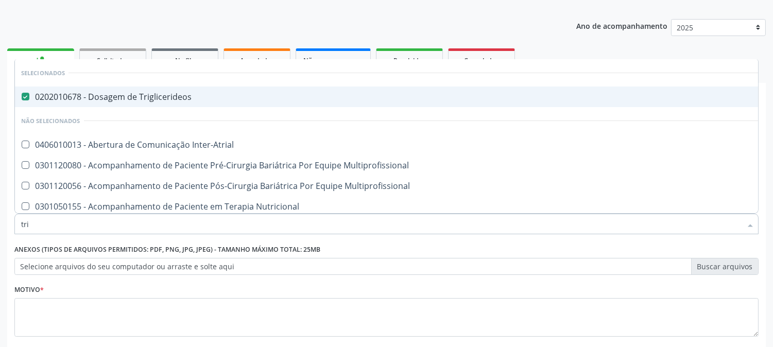
drag, startPoint x: 49, startPoint y: 227, endPoint x: 0, endPoint y: 233, distance: 49.2
click at [0, 233] on div "Acompanhamento Acompanhe a situação das marcações correntes e finalizadas Relat…" at bounding box center [386, 178] width 773 height 454
type input "tsh"
checkbox Triglicerideos "false"
checkbox Inter-Atrial "false"
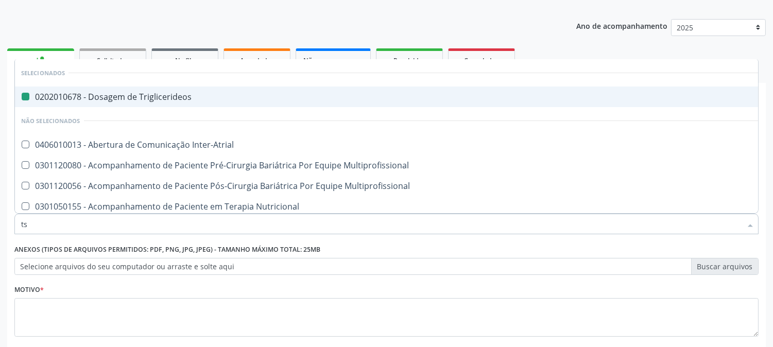
checkbox Multiprofissional "false"
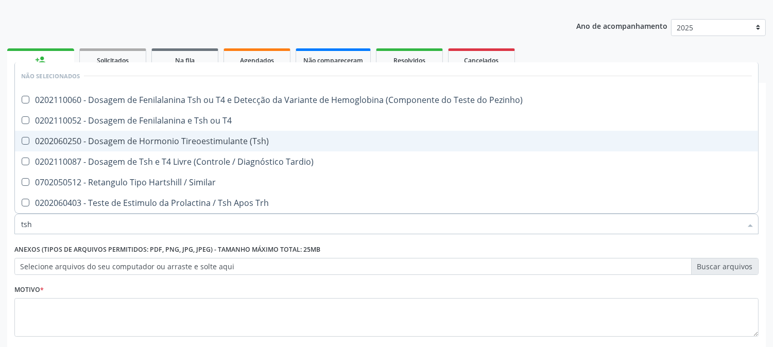
click at [95, 137] on div "0202060250 - Dosagem de Hormonio Tireoestimulante (Tsh)" at bounding box center [386, 141] width 731 height 8
checkbox \(Tsh\) "true"
type input "ts"
checkbox \(Tsh\) "false"
checkbox Tardio\) "true"
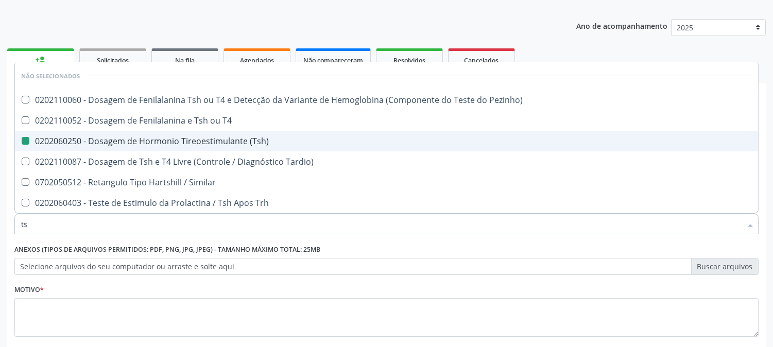
type input "t"
checkbox Pezinho\) "true"
checkbox \(Tsh\) "true"
checkbox Similar "true"
checkbox T4 "true"
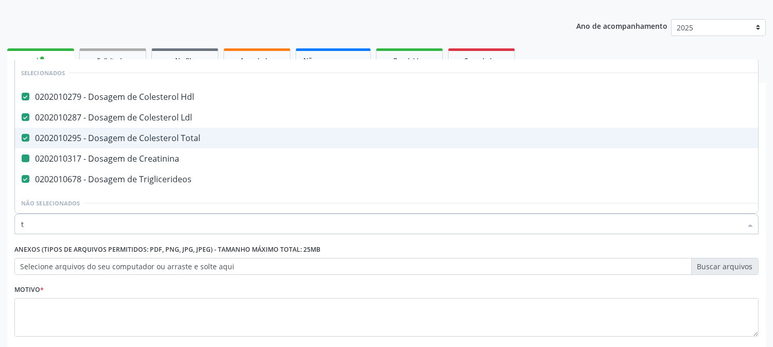
type input "t4"
checkbox Hdl "false"
checkbox Total "false"
checkbox Creatinina "false"
checkbox Triglicerideos "false"
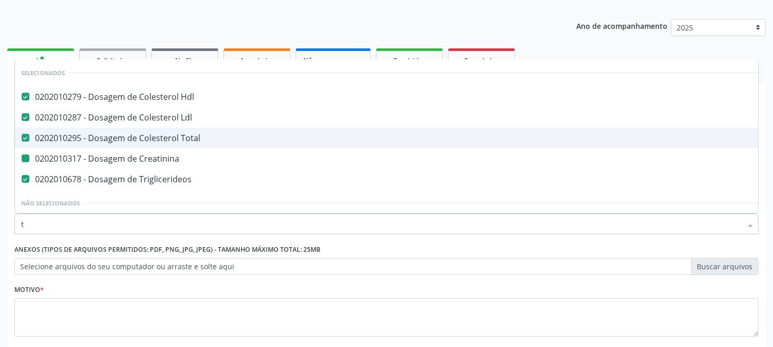
checkbox Ldl "false"
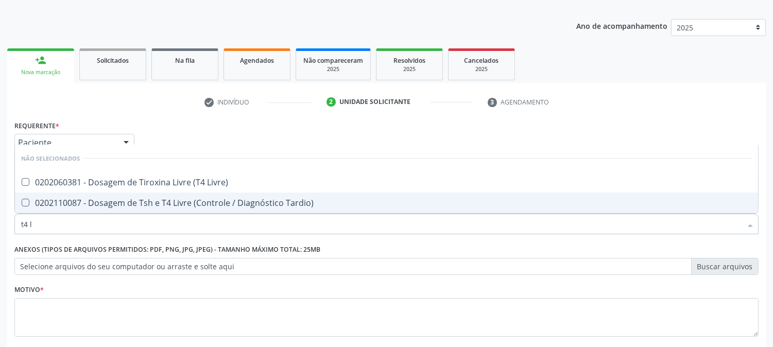
type input "t4 l"
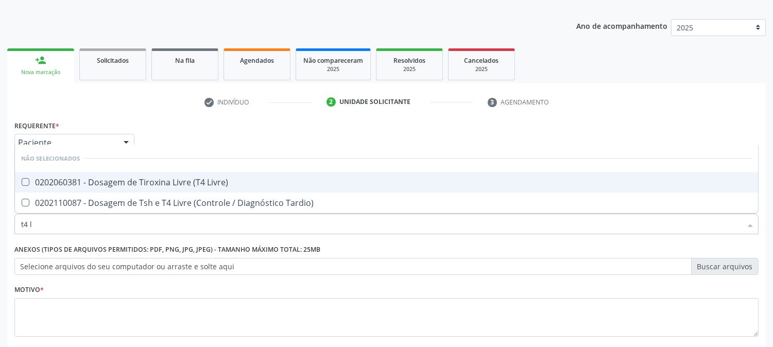
click at [120, 182] on div "0202060381 - Dosagem de Tiroxina Livre (T4 Livre)" at bounding box center [386, 182] width 731 height 8
checkbox Livre\) "true"
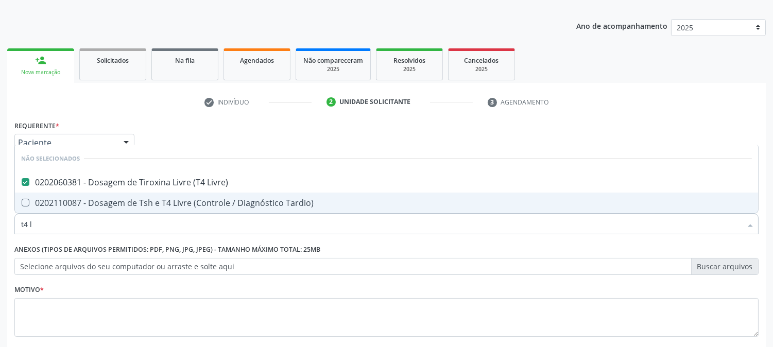
click at [81, 227] on input "t4 l" at bounding box center [381, 224] width 720 height 21
click at [81, 225] on input "t4 l" at bounding box center [381, 224] width 720 height 21
type input "ure"
checkbox Livre\) "false"
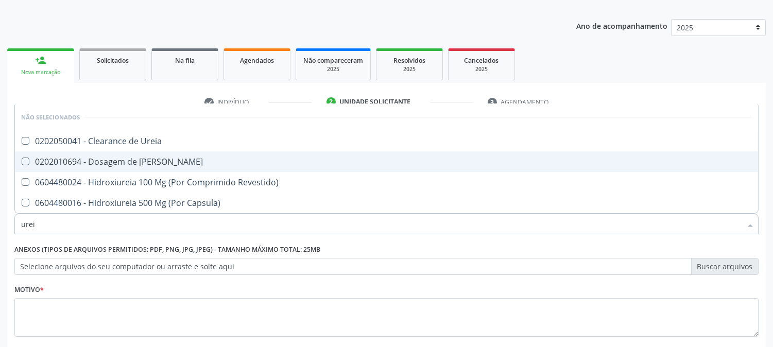
type input "ureia"
click at [93, 159] on div "0202010694 - Dosagem de [PERSON_NAME]" at bounding box center [386, 162] width 731 height 8
checkbox Ureia "true"
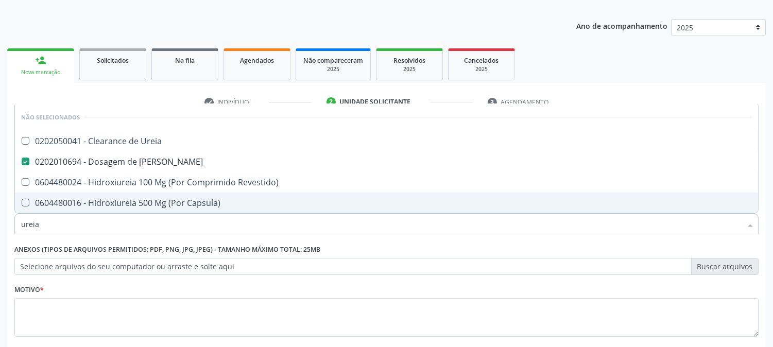
drag, startPoint x: 81, startPoint y: 221, endPoint x: 0, endPoint y: 242, distance: 83.4
click at [0, 243] on div "Acompanhamento Acompanhe a situação das marcações correntes e finalizadas Relat…" at bounding box center [386, 178] width 773 height 454
type input "uri"
checkbox Ureia "false"
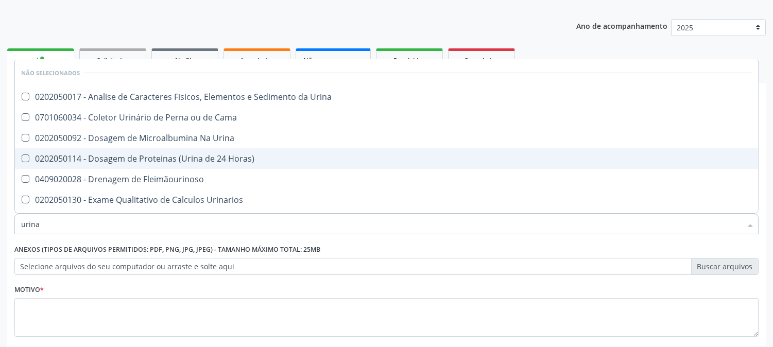
type input "urina"
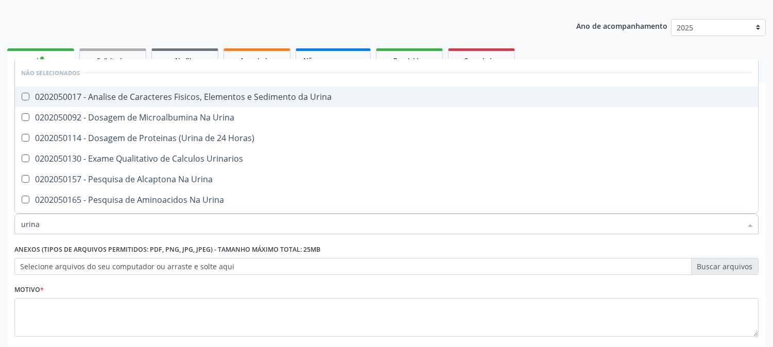
click at [107, 89] on span "0202050017 - Analise de Caracteres Fisicos, Elementos e Sedimento da Urina" at bounding box center [386, 96] width 743 height 21
checkbox Urina "true"
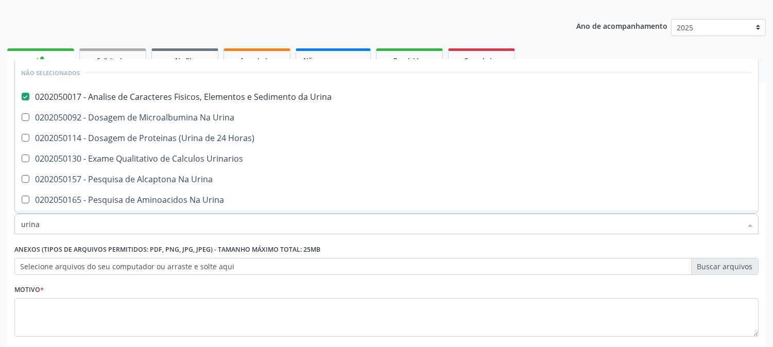
click at [65, 218] on input "urina" at bounding box center [381, 224] width 720 height 21
type input "gl"
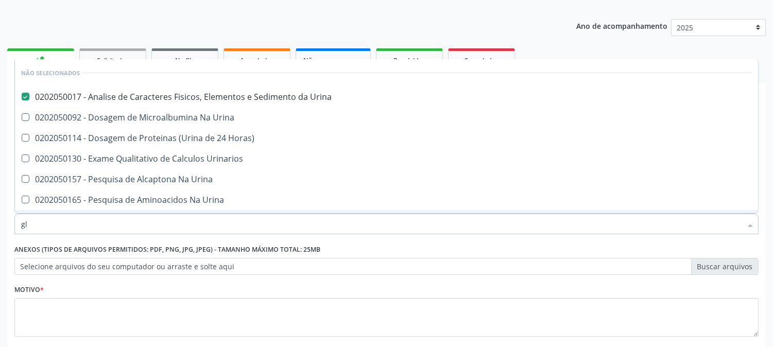
checkbox Horas\) "false"
checkbox Urinarios "false"
checkbox Urina "false"
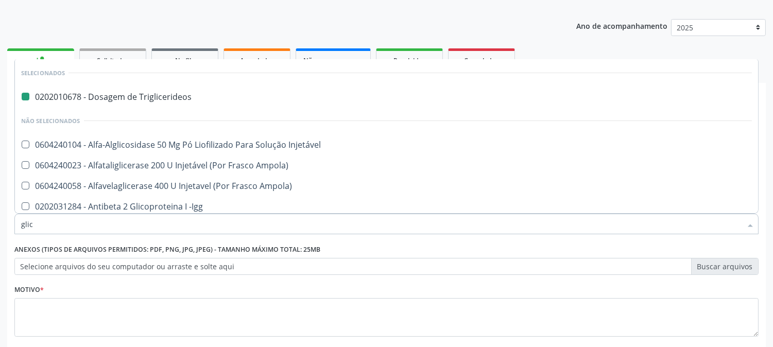
type input "glico"
checkbox Triglicerideos "false"
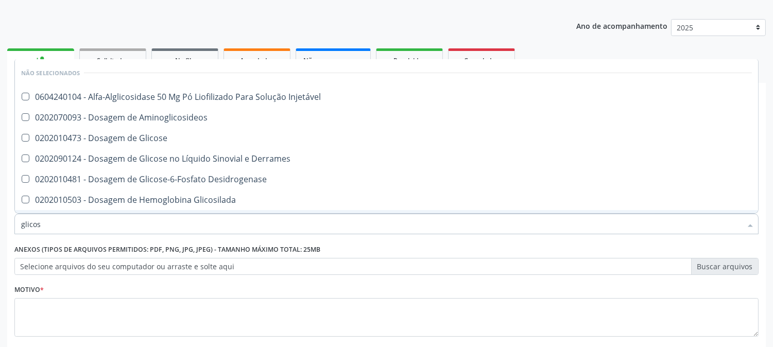
type input "glicose"
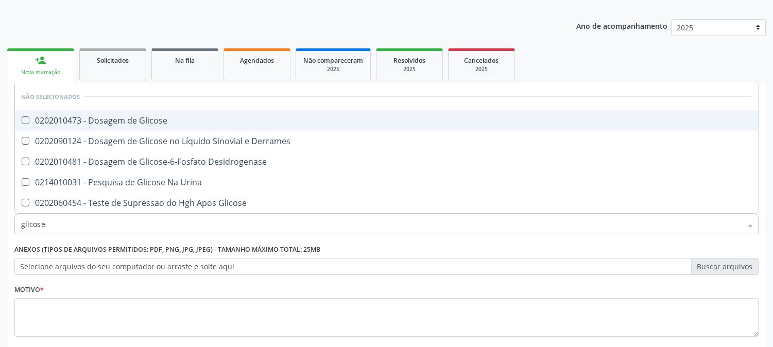
click at [118, 111] on span "0202010473 - Dosagem de Glicose" at bounding box center [386, 120] width 743 height 21
checkbox Glicose "true"
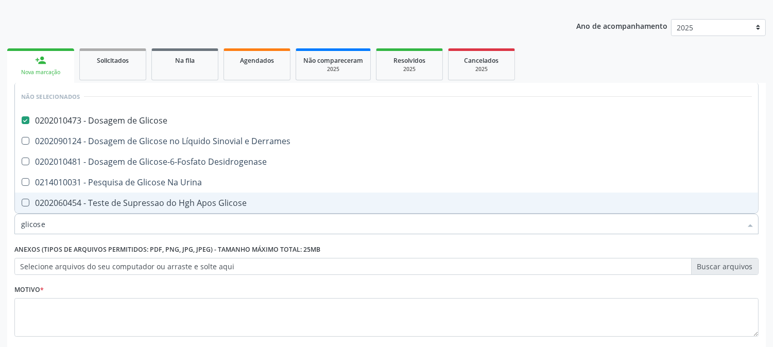
drag, startPoint x: 73, startPoint y: 233, endPoint x: 0, endPoint y: 286, distance: 89.9
click at [0, 289] on div "Acompanhamento Acompanhe a situação das marcações correntes e finalizadas Relat…" at bounding box center [386, 178] width 773 height 454
type input "he"
checkbox Glicose "false"
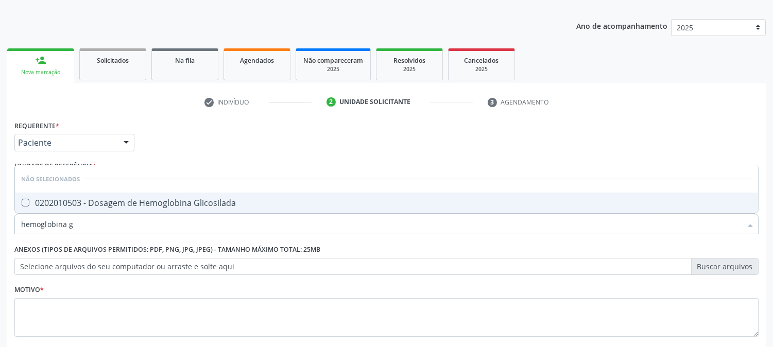
type input "hemoglobina g"
click at [113, 203] on div "0202010503 - Dosagem de Hemoglobina Glicosilada" at bounding box center [386, 203] width 731 height 8
checkbox Glicosilada "true"
drag, startPoint x: 86, startPoint y: 223, endPoint x: 0, endPoint y: 242, distance: 87.9
click at [0, 242] on div "Acompanhamento Acompanhe a situação das marcações correntes e finalizadas Relat…" at bounding box center [386, 178] width 773 height 454
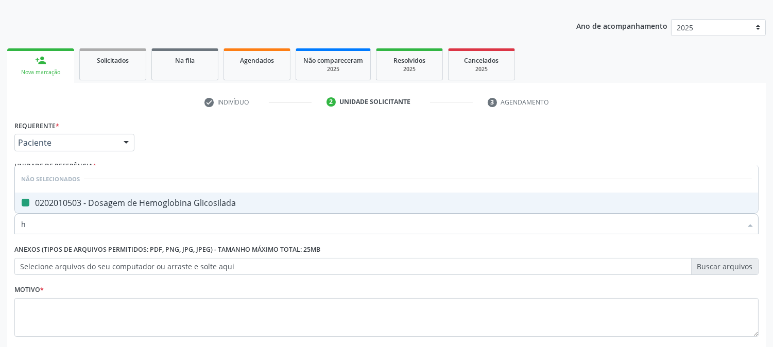
type input "he"
checkbox Glicosilada "false"
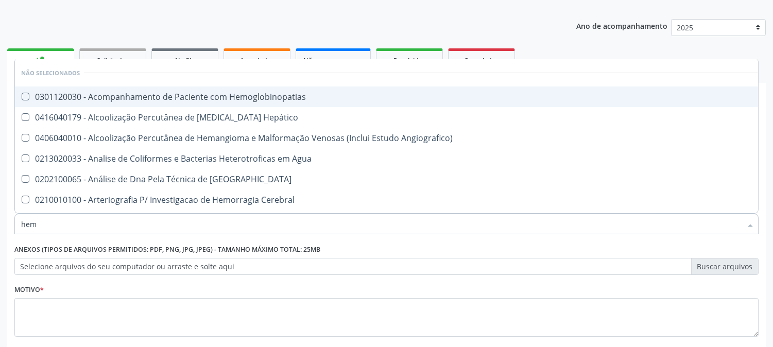
type input "hemo"
checkbox Redome\) "true"
checkbox \(Qualitativo\) "false"
checkbox Glicosilada "false"
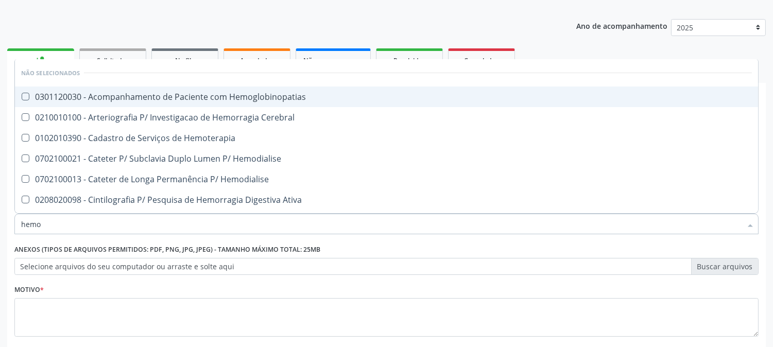
type input "hemog"
checkbox Tardio\) "true"
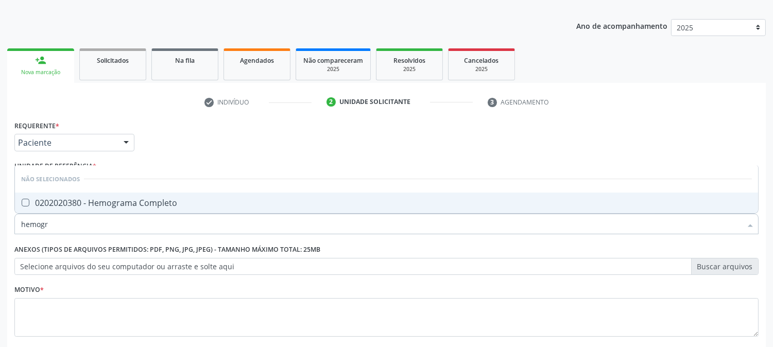
type input "hemogra"
click at [109, 193] on span "0202020380 - Hemograma Completo" at bounding box center [386, 203] width 743 height 21
checkbox Completo "true"
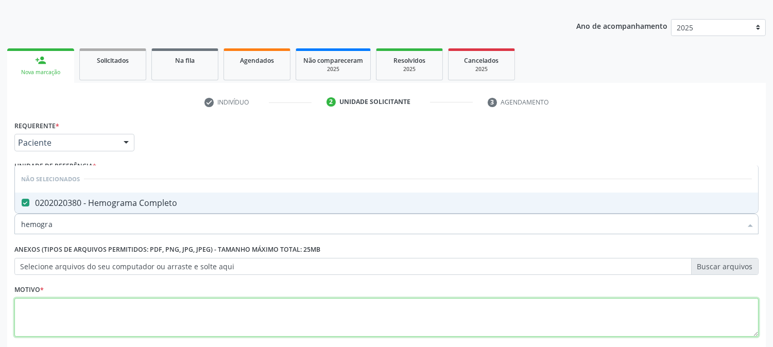
drag, startPoint x: 114, startPoint y: 317, endPoint x: 109, endPoint y: 312, distance: 6.6
click at [112, 317] on textarea at bounding box center [386, 317] width 744 height 39
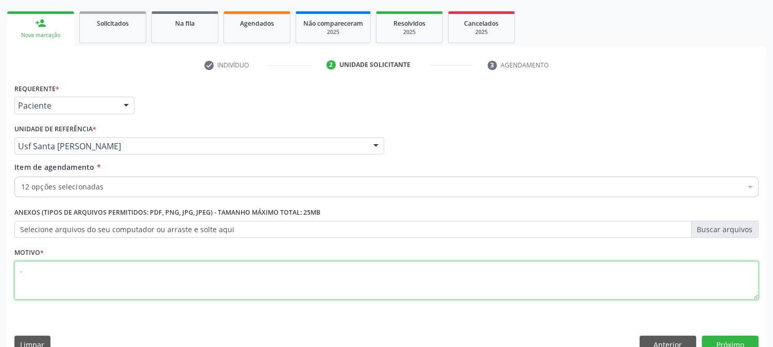
scroll to position [163, 0]
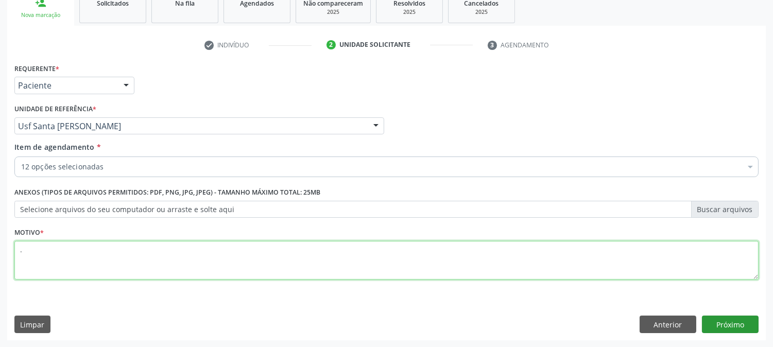
type textarea "."
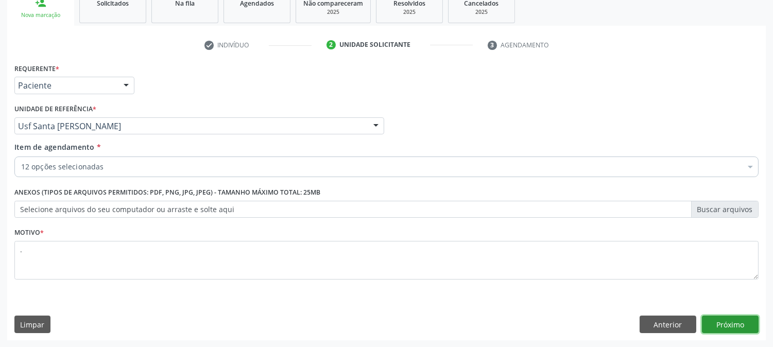
click at [740, 330] on button "Próximo" at bounding box center [730, 325] width 57 height 18
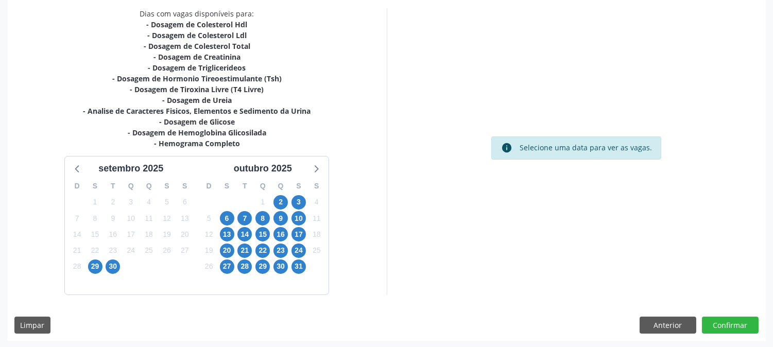
scroll to position [219, 0]
click at [276, 199] on span "2" at bounding box center [280, 202] width 14 height 14
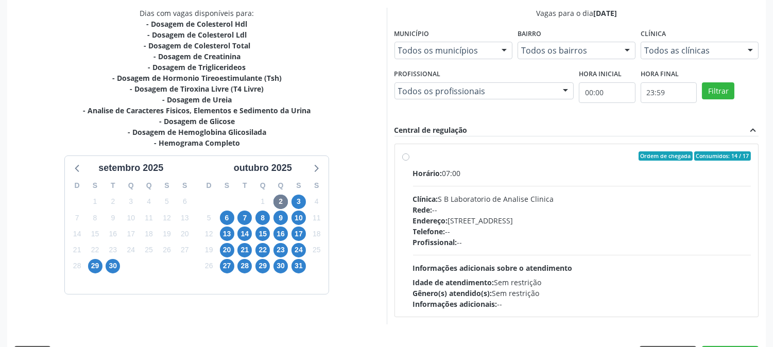
click at [566, 171] on div "Horário: 07:00" at bounding box center [582, 173] width 338 height 11
click at [409, 161] on input "Ordem de chegada Consumidos: 14 / 17 Horário: 07:00 Clínica: S B Laboratorio de…" at bounding box center [405, 155] width 7 height 9
radio input "true"
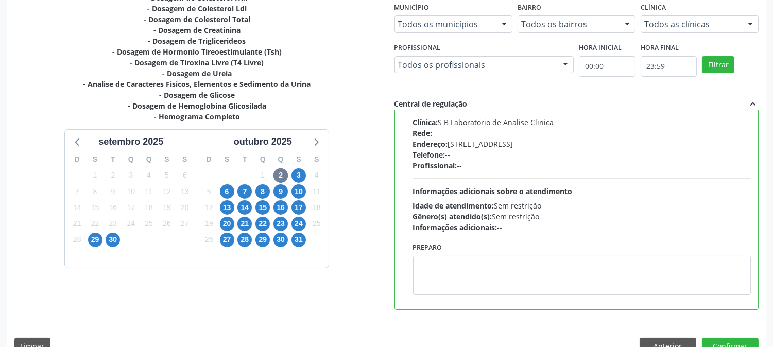
scroll to position [268, 0]
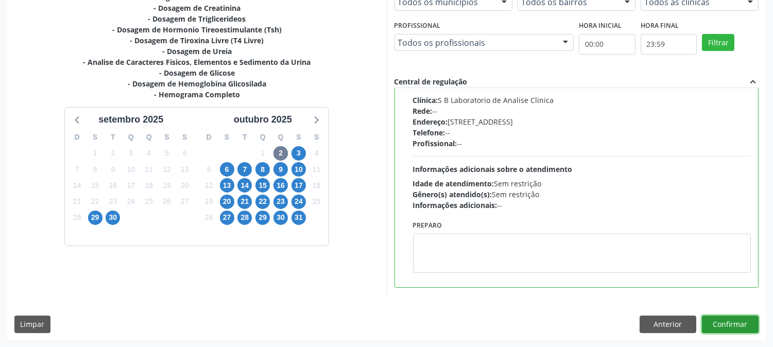
click at [730, 326] on button "Confirmar" at bounding box center [730, 325] width 57 height 18
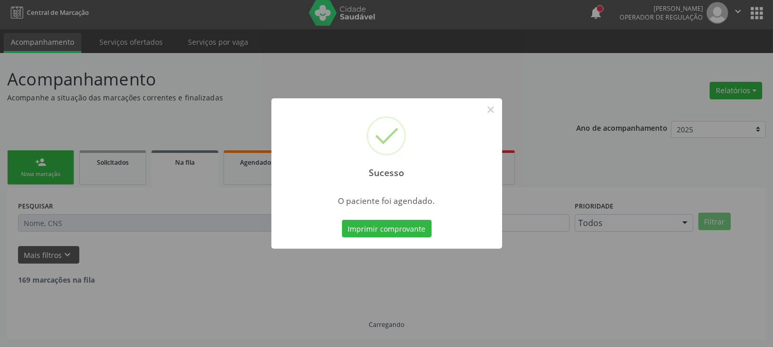
scroll to position [0, 0]
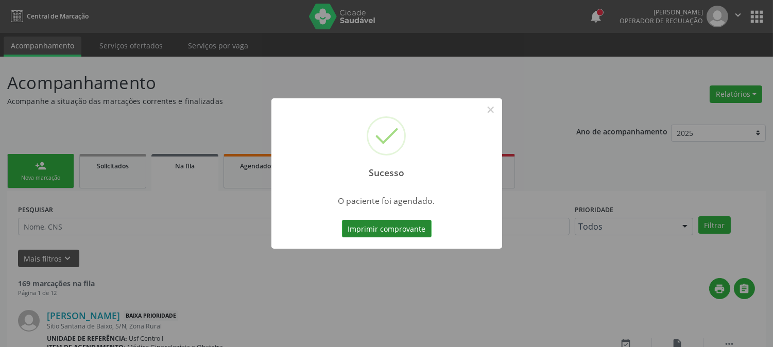
click at [389, 232] on button "Imprimir comprovante" at bounding box center [387, 229] width 90 height 18
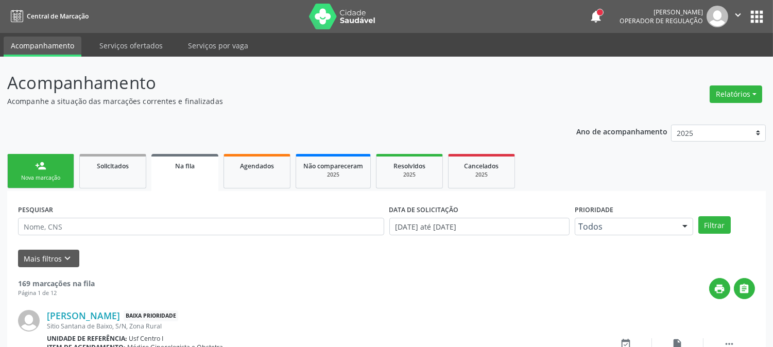
click at [43, 169] on div "person_add" at bounding box center [40, 165] width 11 height 11
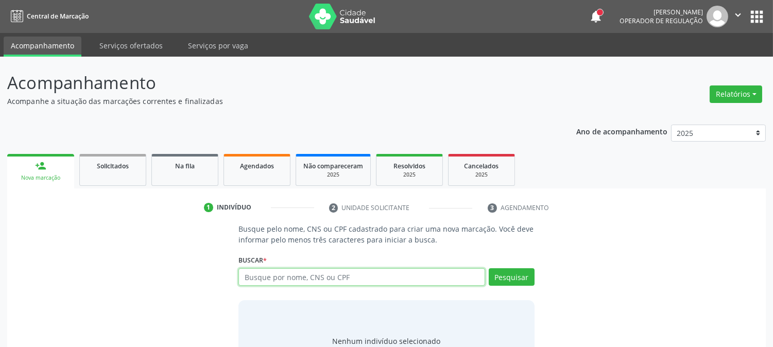
click at [339, 273] on input "text" at bounding box center [361, 277] width 246 height 18
type input "09688475440"
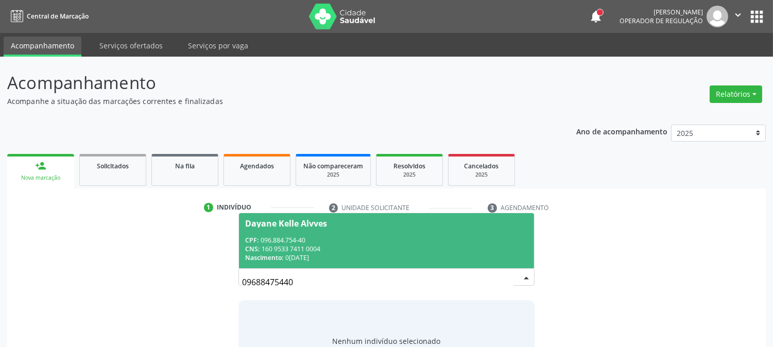
click at [329, 251] on div "CNS: 160 9533 7411 0004" at bounding box center [386, 249] width 282 height 9
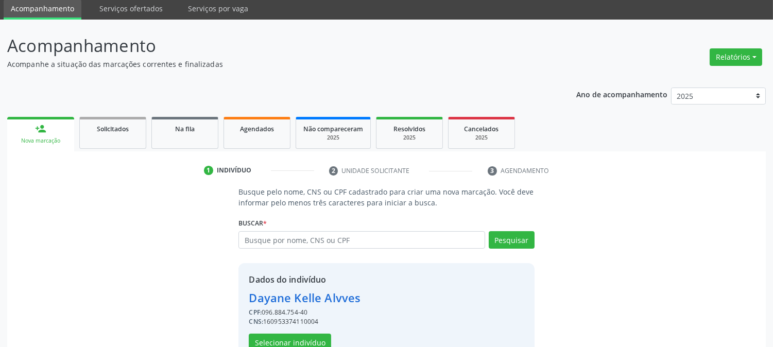
scroll to position [57, 0]
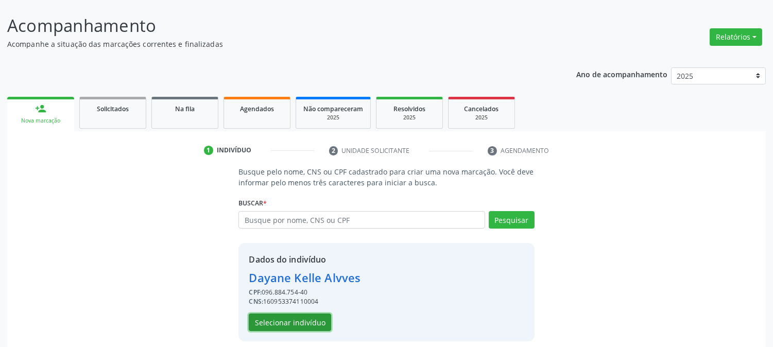
click at [287, 320] on button "Selecionar indivíduo" at bounding box center [290, 323] width 82 height 18
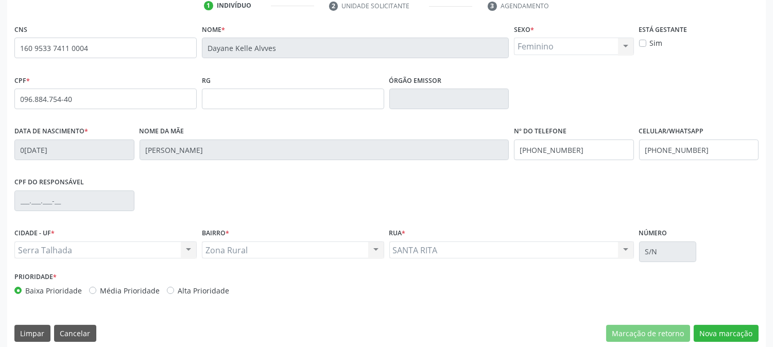
scroll to position [210, 0]
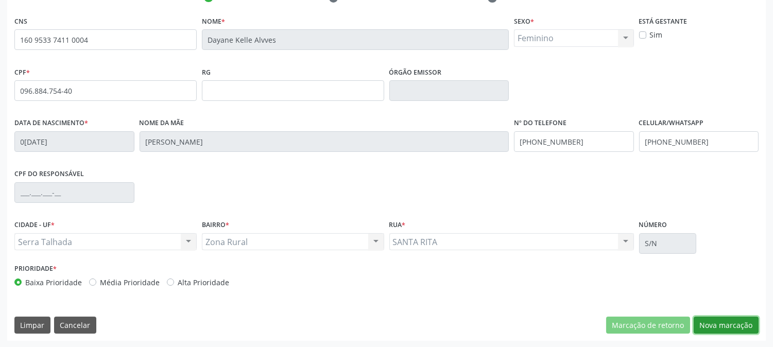
drag, startPoint x: 708, startPoint y: 322, endPoint x: 632, endPoint y: 303, distance: 79.2
click at [708, 323] on button "Nova marcação" at bounding box center [725, 326] width 65 height 18
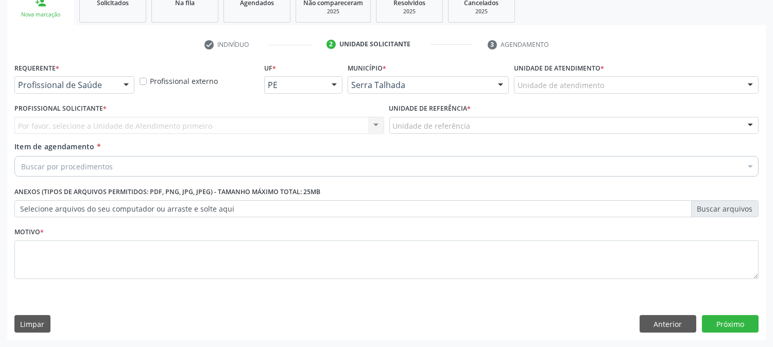
scroll to position [163, 0]
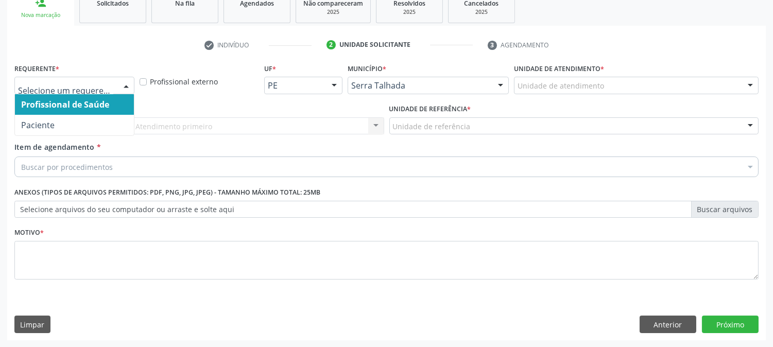
click at [128, 86] on div at bounding box center [125, 86] width 15 height 18
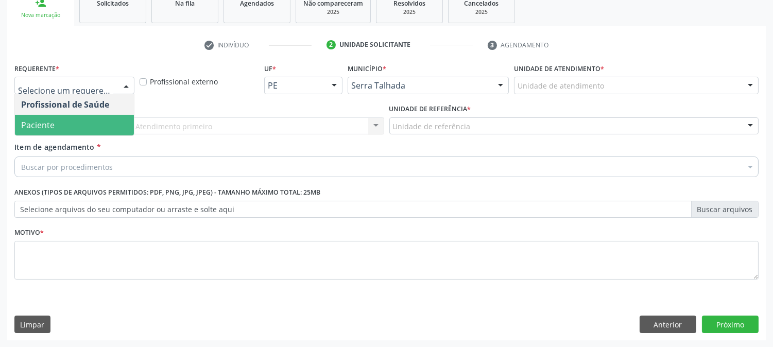
click at [117, 123] on span "Paciente" at bounding box center [74, 125] width 119 height 21
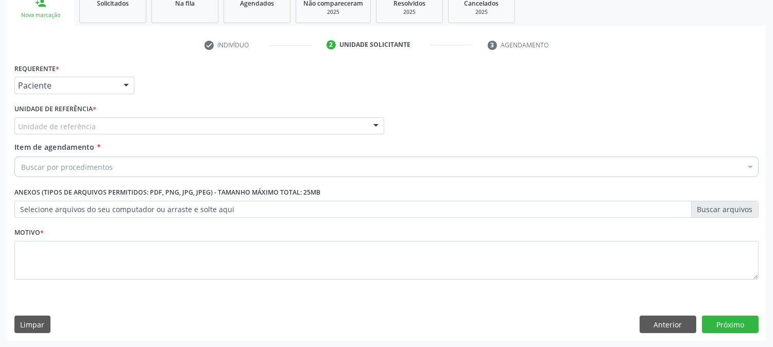
click at [124, 128] on div "Unidade de referência" at bounding box center [199, 126] width 370 height 18
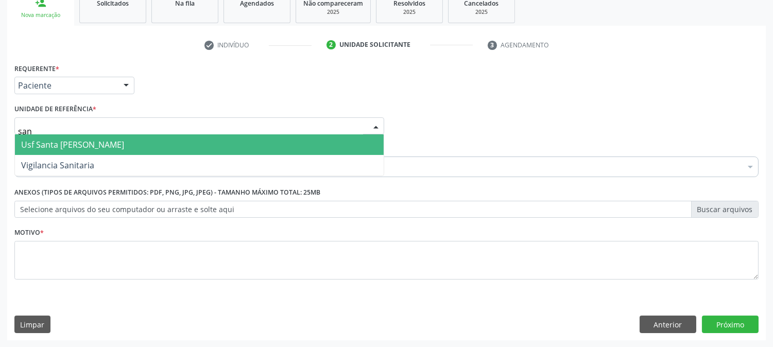
scroll to position [0, 0]
type input "santa"
click at [66, 145] on span "Usf Santa [PERSON_NAME]" at bounding box center [72, 144] width 103 height 11
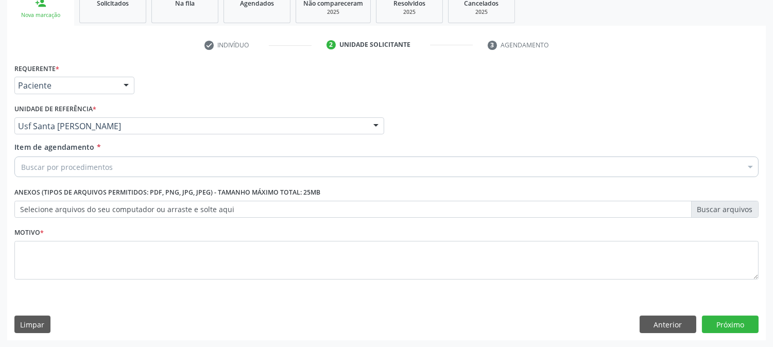
click at [91, 160] on div "Buscar por procedimentos" at bounding box center [386, 167] width 744 height 21
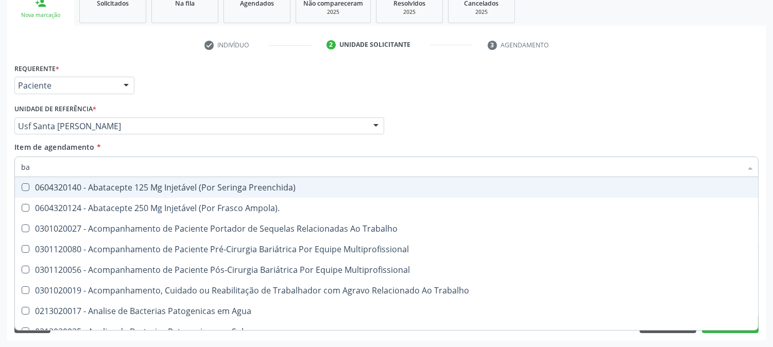
type input "b"
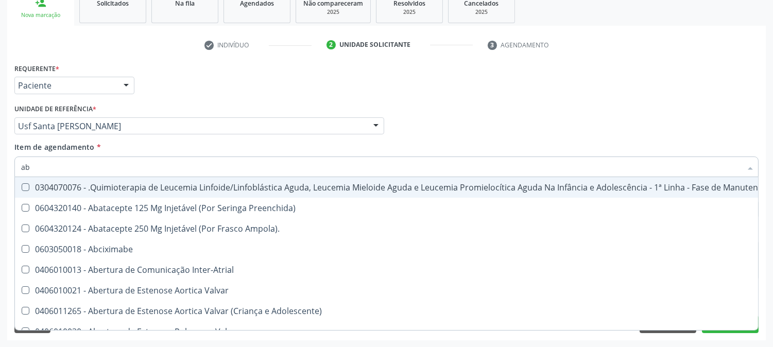
type input "abo"
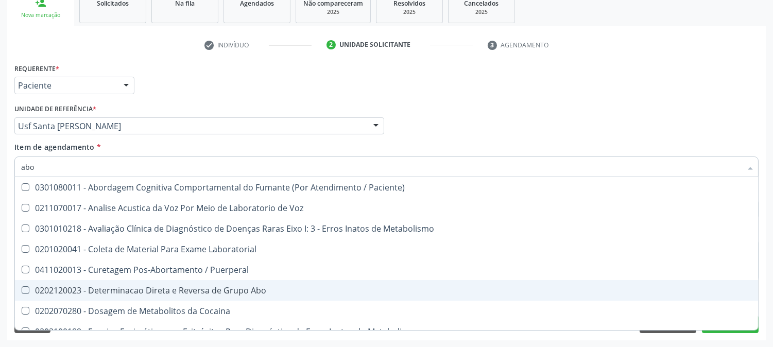
click at [114, 286] on div "0202120023 - Determinacao Direta e Reversa de Grupo Abo" at bounding box center [415, 290] width 788 height 8
checkbox Abo "true"
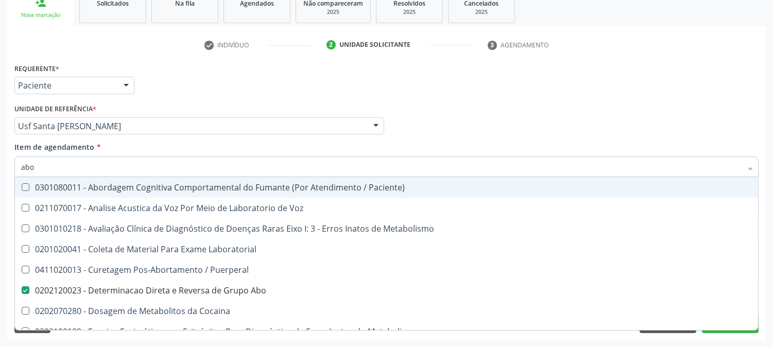
drag, startPoint x: 13, startPoint y: 164, endPoint x: 14, endPoint y: 179, distance: 15.5
click at [0, 173] on div "Acompanhamento Acompanhe a situação das marcações correntes e finalizadas Relat…" at bounding box center [386, 121] width 773 height 454
type input "abo"
click at [0, 173] on div "Acompanhamento Acompanhe a situação das marcações correntes e finalizadas Relat…" at bounding box center [386, 121] width 773 height 454
checkbox Voz "true"
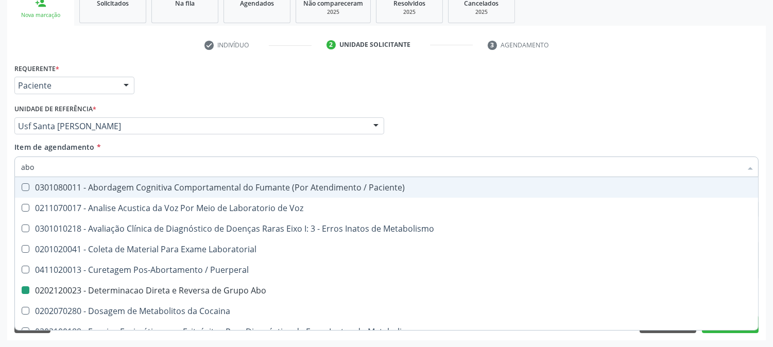
checkbox Abo "false"
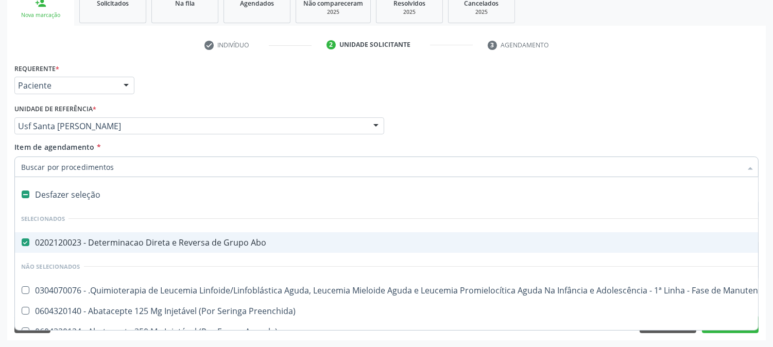
type input "u"
